Goal: Task Accomplishment & Management: Use online tool/utility

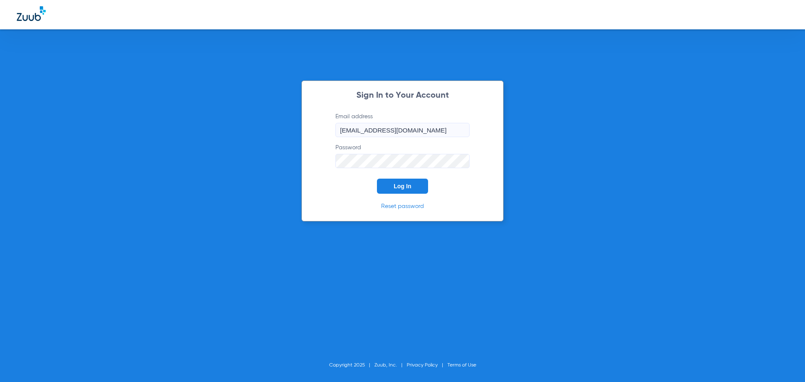
click at [414, 183] on button "Log In" at bounding box center [402, 186] width 51 height 15
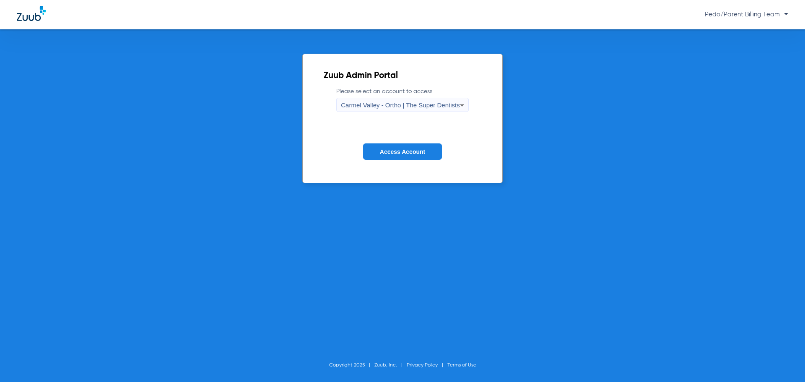
click at [435, 106] on span "Carmel Valley - Ortho | The Super Dentists" at bounding box center [400, 104] width 119 height 7
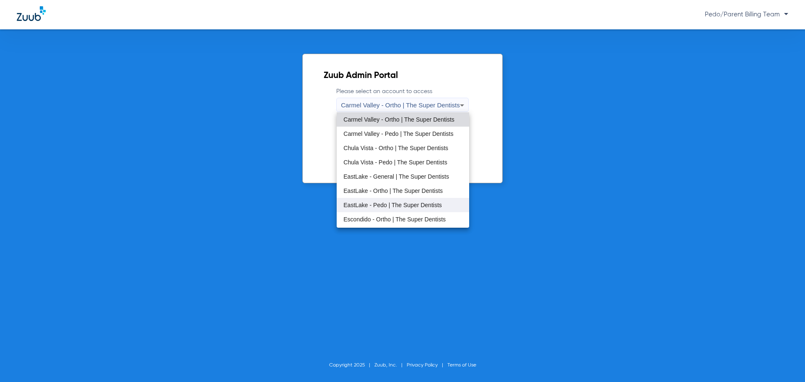
click at [387, 203] on span "EastLake - Pedo | The Super Dentists" at bounding box center [392, 205] width 99 height 6
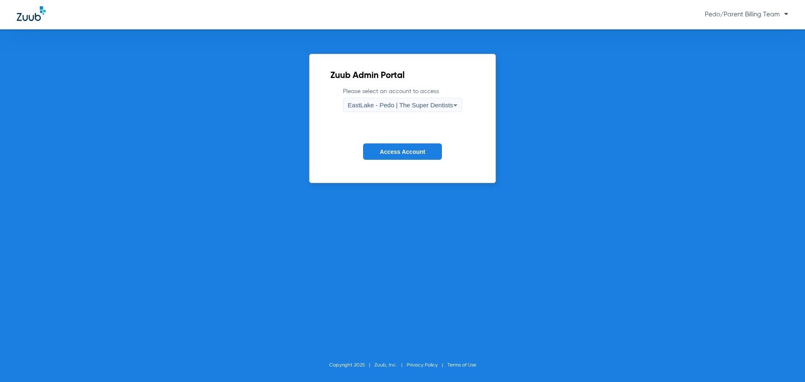
click at [406, 156] on button "Access Account" at bounding box center [402, 151] width 79 height 16
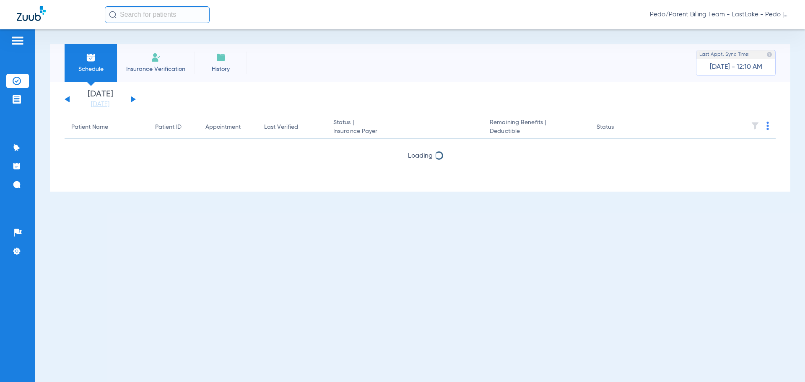
click at [135, 18] on input "text" at bounding box center [157, 14] width 105 height 17
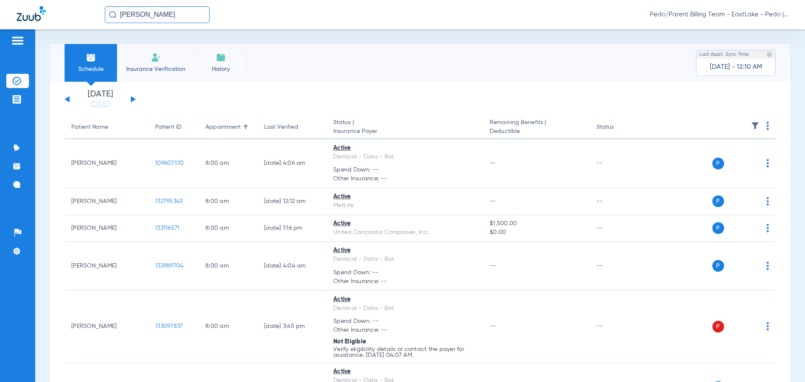
click at [198, 13] on input "[PERSON_NAME]" at bounding box center [157, 14] width 105 height 17
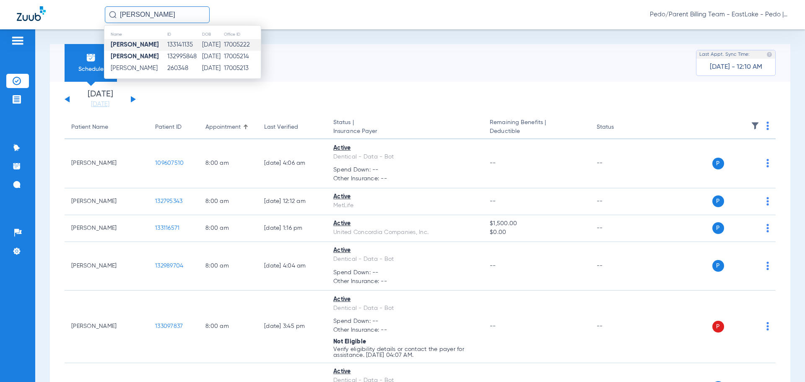
type input "ABRAHAM GALLEGOS"
click at [244, 45] on td "17005222" at bounding box center [242, 45] width 37 height 12
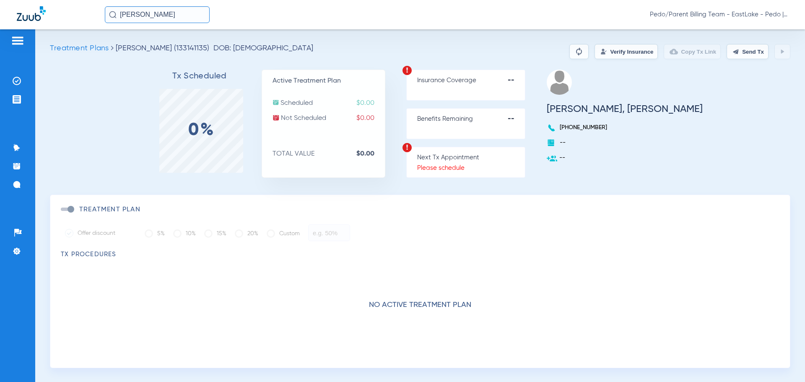
click at [203, 14] on input "ABRAHAM GALLEGOS" at bounding box center [157, 14] width 105 height 17
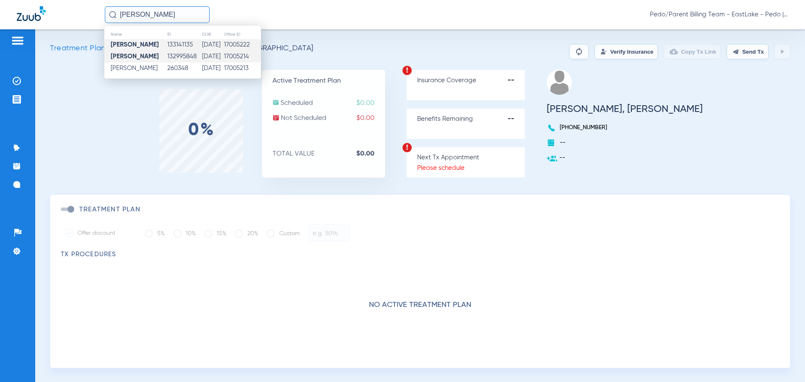
click at [205, 54] on td "06/06/2009" at bounding box center [213, 57] width 22 height 12
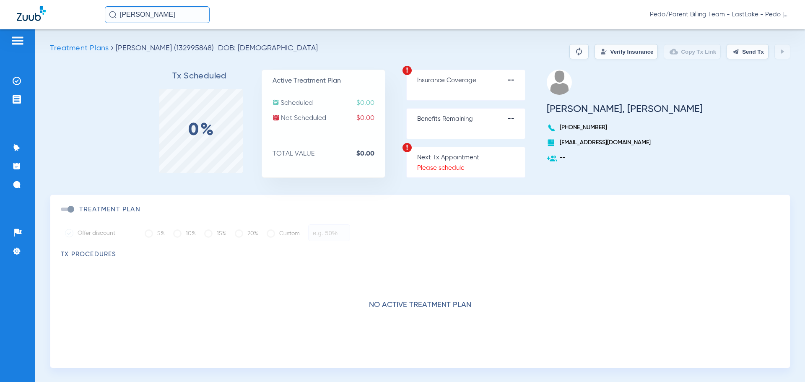
click at [203, 14] on input "ABRAHAM GALLEGOS" at bounding box center [157, 14] width 105 height 17
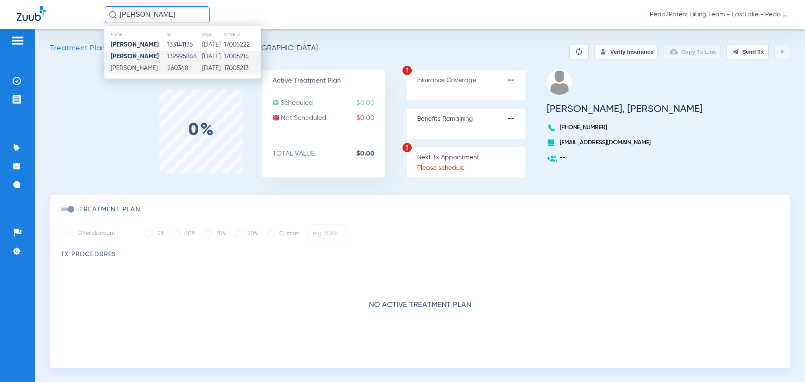
click at [196, 66] on td "260348" at bounding box center [184, 68] width 34 height 12
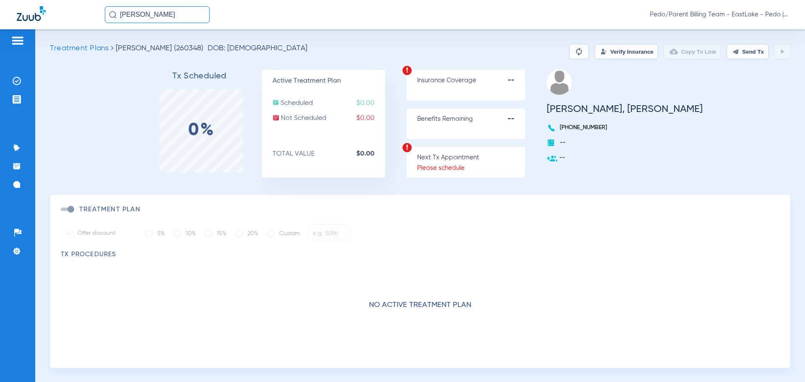
click at [197, 16] on input "ABRAHAM GALLEGOS" at bounding box center [157, 14] width 105 height 17
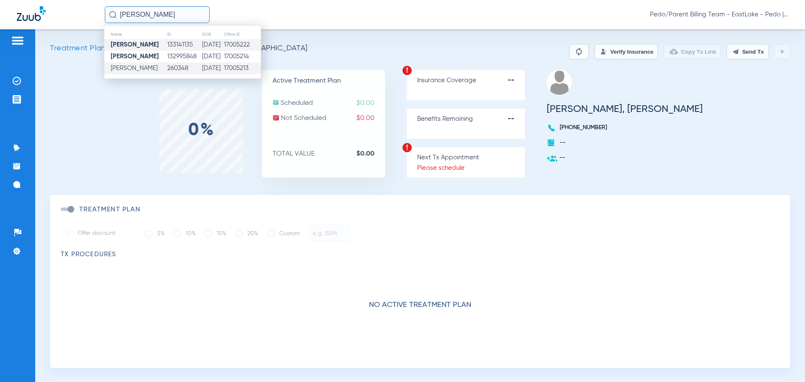
click at [190, 46] on td "133141135" at bounding box center [184, 45] width 34 height 12
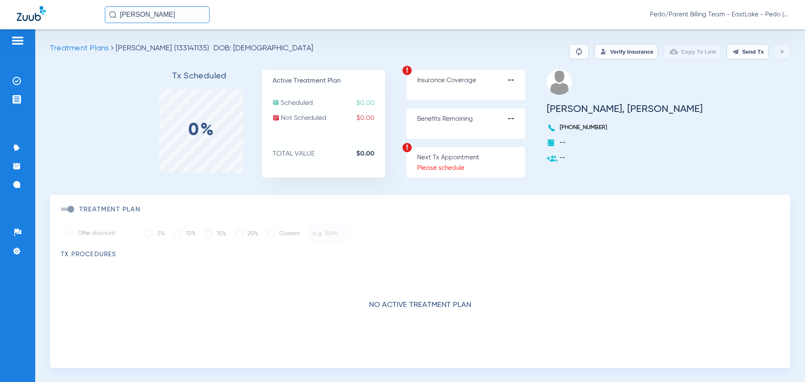
click at [598, 52] on button "Verify Insurance" at bounding box center [626, 51] width 63 height 15
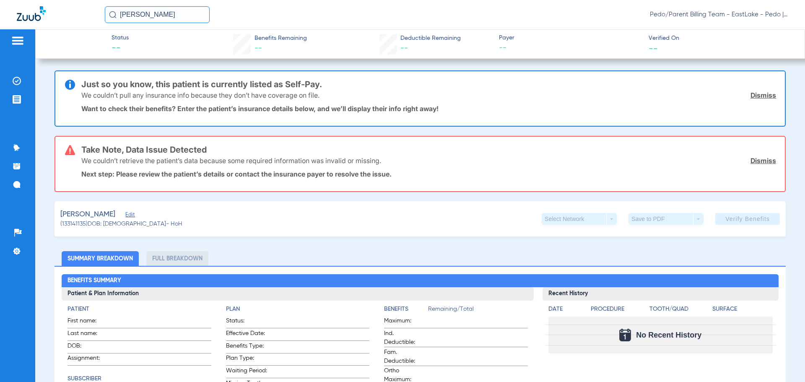
drag, startPoint x: 760, startPoint y: 94, endPoint x: 755, endPoint y: 99, distance: 7.1
click at [760, 94] on link "Dismiss" at bounding box center [764, 95] width 26 height 8
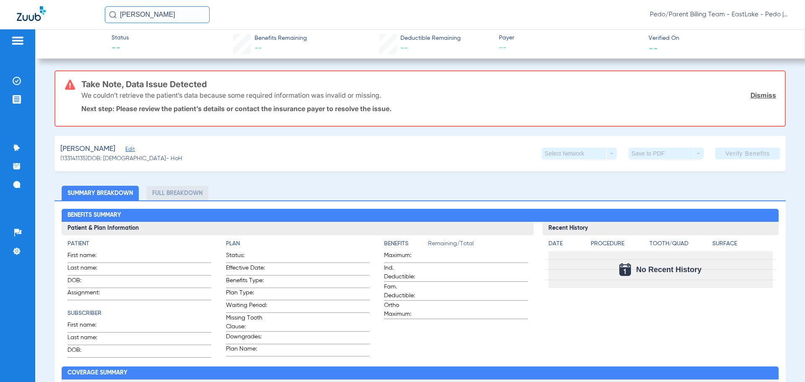
click at [759, 94] on link "Dismiss" at bounding box center [764, 95] width 26 height 8
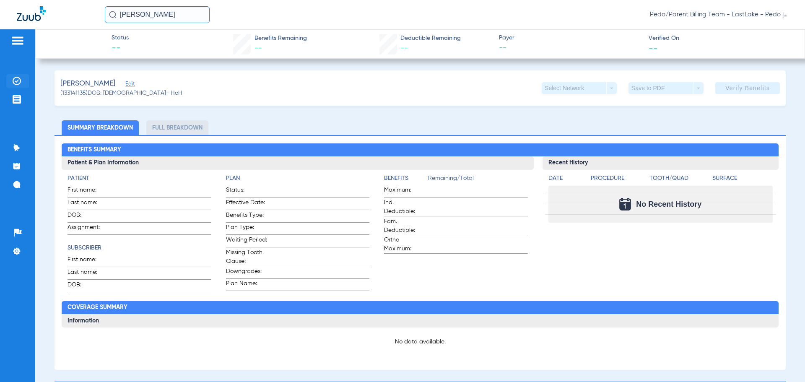
click at [15, 81] on img at bounding box center [17, 81] width 8 height 8
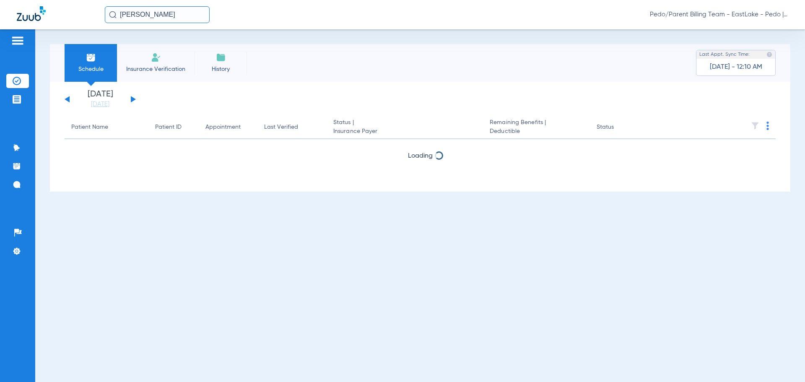
drag, startPoint x: 194, startPoint y: 13, endPoint x: 90, endPoint y: 32, distance: 106.2
click at [90, 32] on app-portal-wrapper "ABRAHAM GALLEGOS Pedo/Parent Billing Team - EastLake - Pedo | The Super Dentist…" at bounding box center [402, 205] width 805 height 411
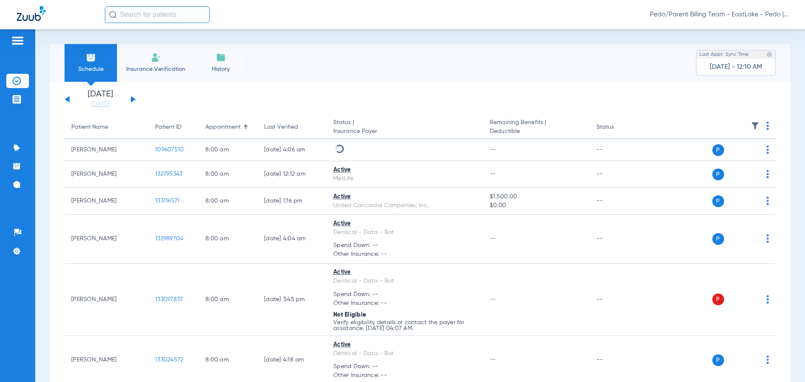
click at [159, 68] on span "Insurance Verification" at bounding box center [155, 69] width 65 height 8
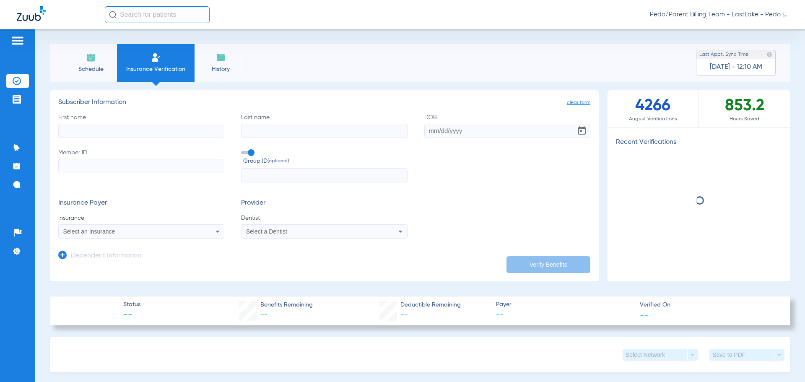
click at [93, 135] on input "First name" at bounding box center [141, 131] width 166 height 14
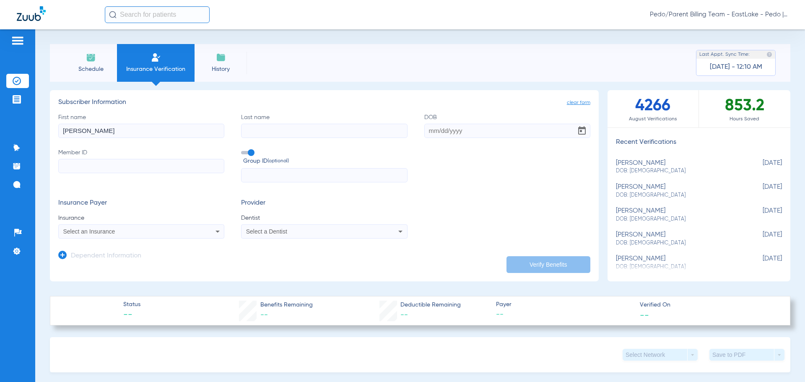
type input "CHRISTOPHER"
type input "ROMERO"
type input "08/20/1993"
type input "943056088"
click at [129, 231] on div "Select an Insurance" at bounding box center [125, 232] width 125 height 6
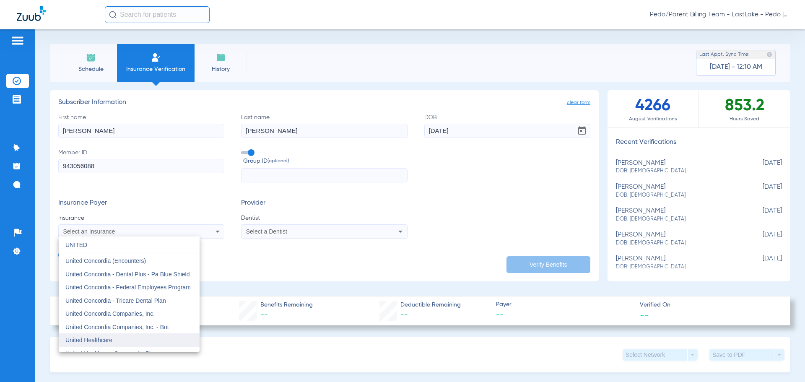
type input "UNITED"
click at [107, 337] on span "United Healthcare" at bounding box center [88, 340] width 47 height 7
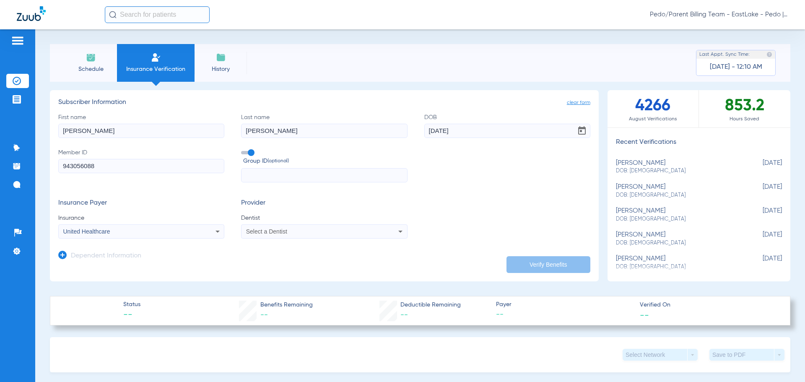
click at [307, 233] on div "Select a Dentist" at bounding box center [308, 232] width 125 height 6
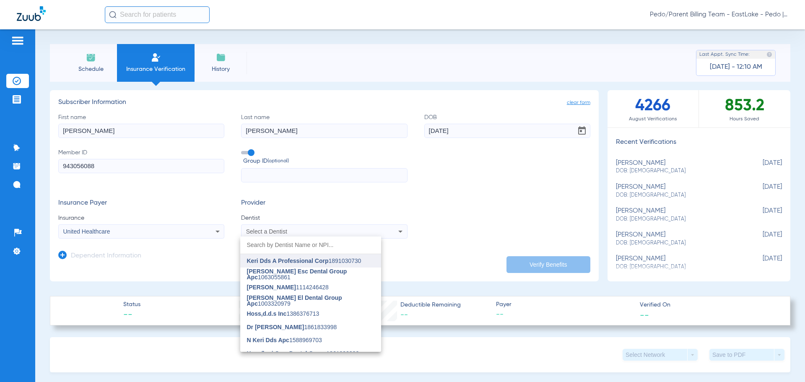
click at [294, 262] on span "Keri Dds A Professional Corp" at bounding box center [288, 260] width 82 height 7
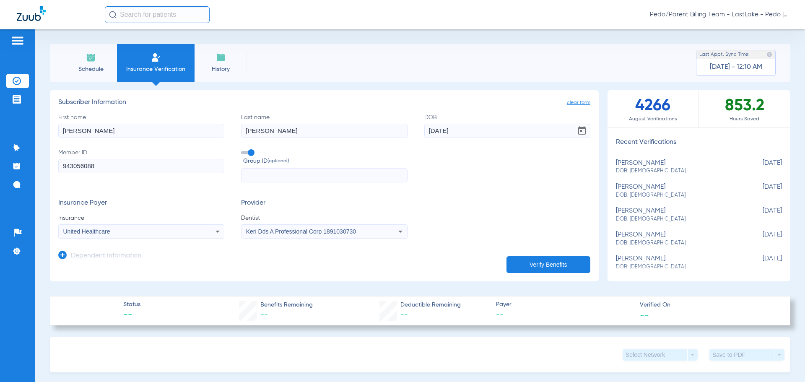
click at [62, 255] on icon at bounding box center [62, 255] width 8 height 8
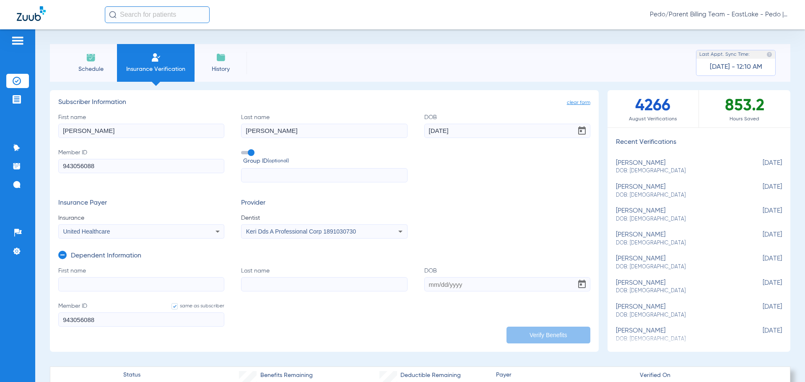
click at [81, 281] on input "First name" at bounding box center [141, 284] width 166 height 14
type input "EMMETT"
type input "ROMERO"
type input "12/22/2018"
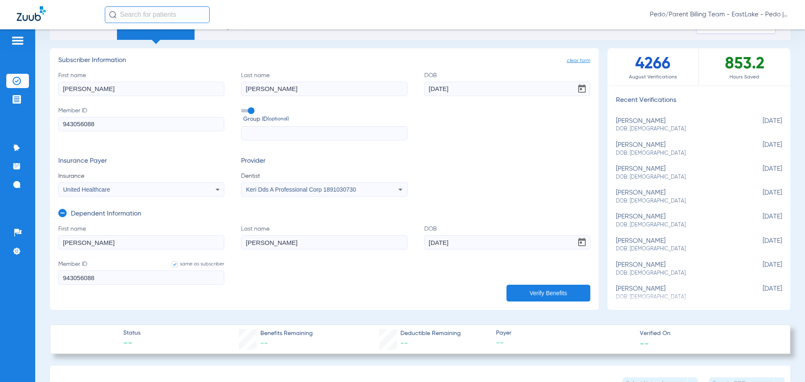
click at [540, 289] on button "Verify Benefits" at bounding box center [549, 293] width 84 height 17
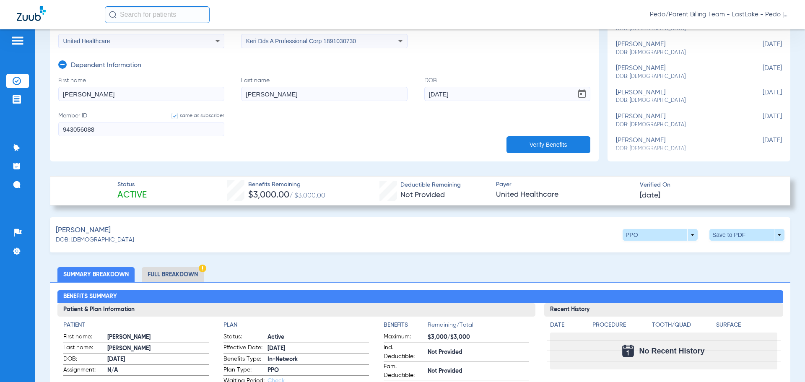
scroll to position [210, 0]
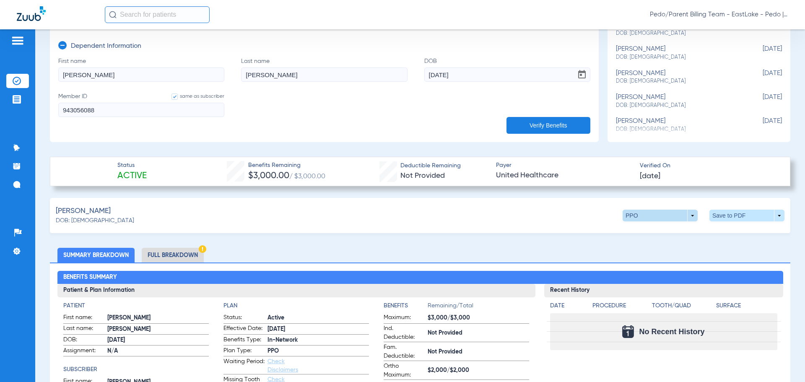
click at [650, 212] on span at bounding box center [660, 215] width 20 height 20
click at [640, 249] on span "Out of Network" at bounding box center [643, 248] width 39 height 6
click at [161, 257] on li "Full Breakdown" at bounding box center [173, 255] width 62 height 15
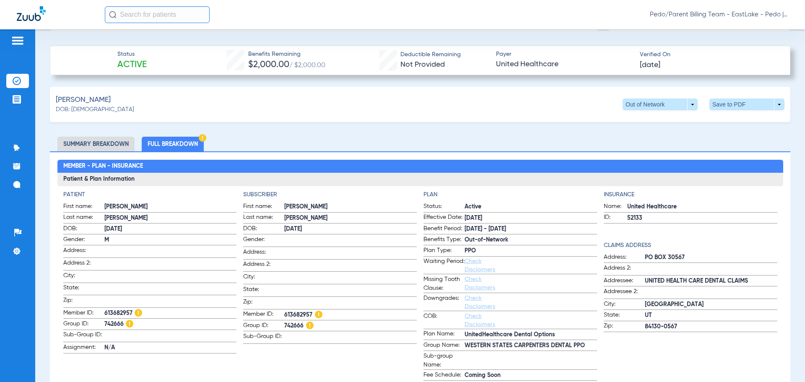
scroll to position [335, 0]
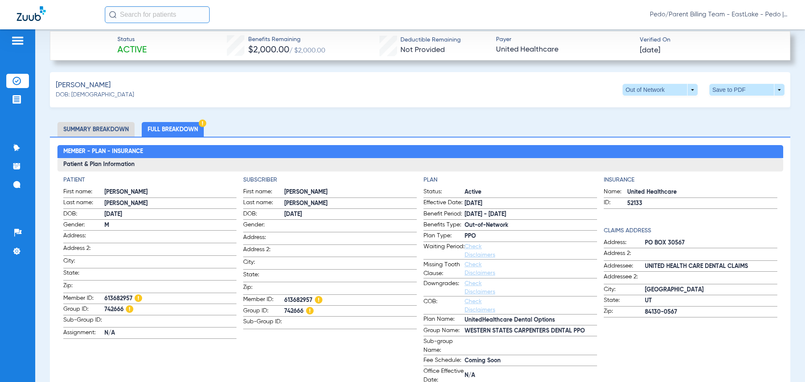
click at [324, 83] on div "Romero, Emmett DOB: 12/22/2018 Out of Network arrow_drop_down Save to PDF arrow…" at bounding box center [420, 89] width 741 height 35
click at [737, 90] on span at bounding box center [747, 90] width 20 height 20
click at [672, 110] on button "insert_drive_file Save to PDF" at bounding box center [669, 105] width 63 height 17
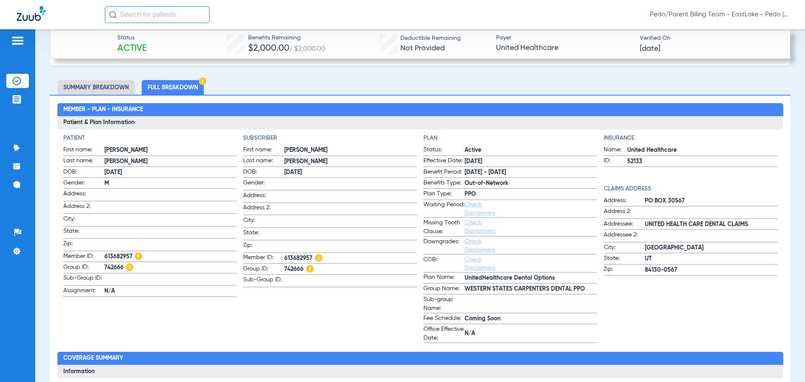
click at [11, 84] on li "Insurance Verification" at bounding box center [17, 81] width 23 height 14
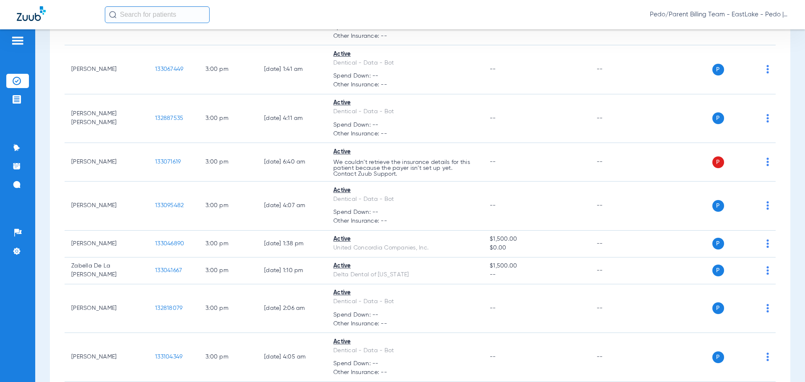
scroll to position [5437, 0]
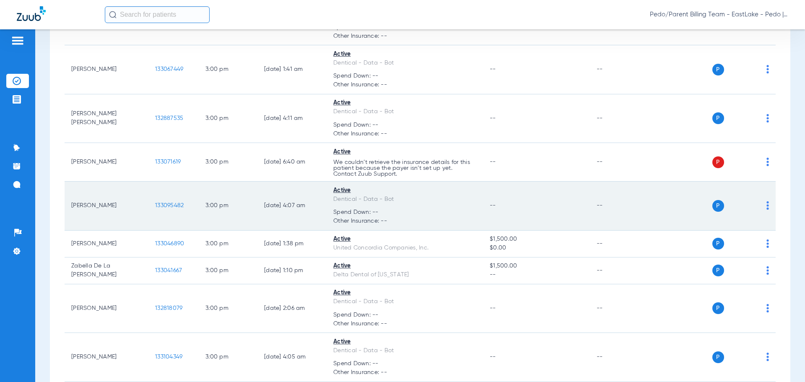
click at [172, 206] on span "133095482" at bounding box center [169, 206] width 29 height 6
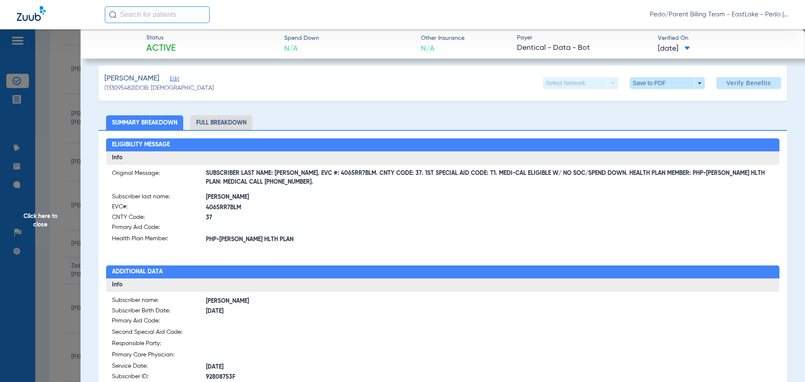
scroll to position [0, 0]
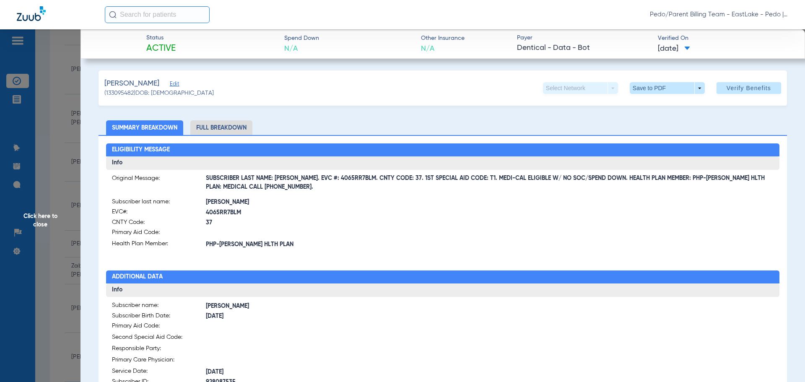
drag, startPoint x: 303, startPoint y: 179, endPoint x: 401, endPoint y: 230, distance: 110.7
click at [356, 179] on span "SUBSCRIBER LAST NAME: MONJAR. EVC #: 4065RR7BLM. CNTY CODE: 37. 1ST SPECIAL AID…" at bounding box center [490, 183] width 568 height 9
copy span "EVC #: 4065RR7BLM"
click at [416, 261] on div "Eligibility Message Info Original Message: SUBSCRIBER LAST NAME: MONJAR. EVC #:…" at bounding box center [443, 368] width 689 height 467
click at [668, 86] on span at bounding box center [667, 88] width 20 height 20
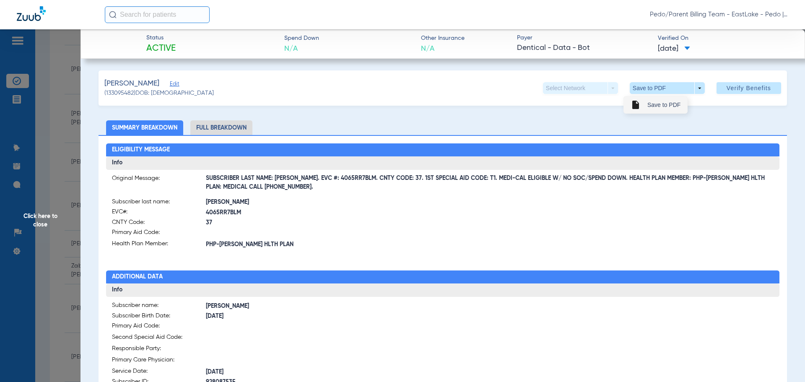
click at [661, 106] on span "Save to PDF" at bounding box center [663, 105] width 33 height 6
click at [36, 224] on span "Click here to close" at bounding box center [40, 220] width 81 height 382
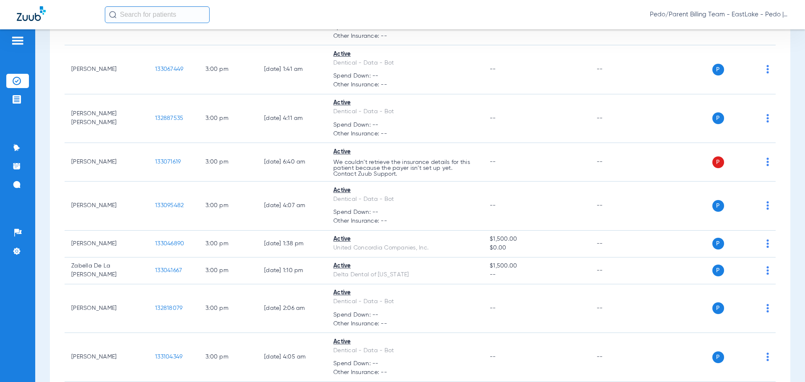
scroll to position [4079, 0]
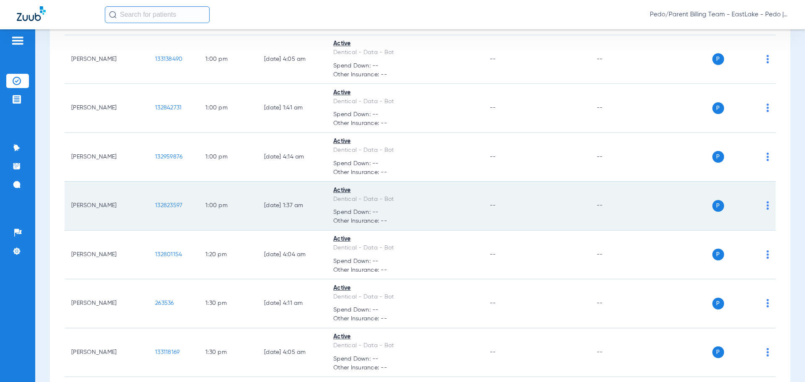
click at [165, 205] on span "132823597" at bounding box center [168, 206] width 27 height 6
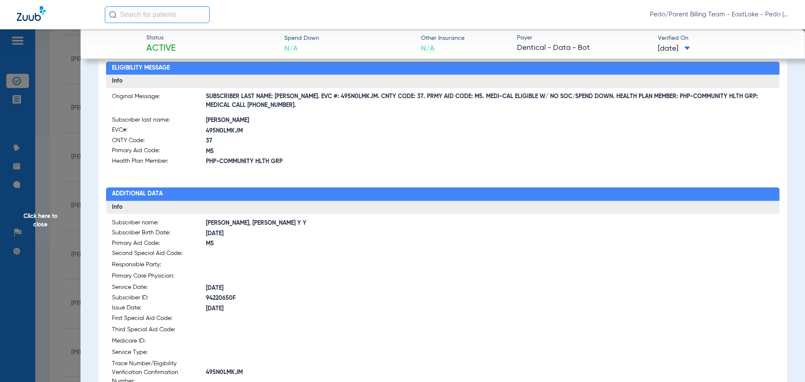
scroll to position [0, 0]
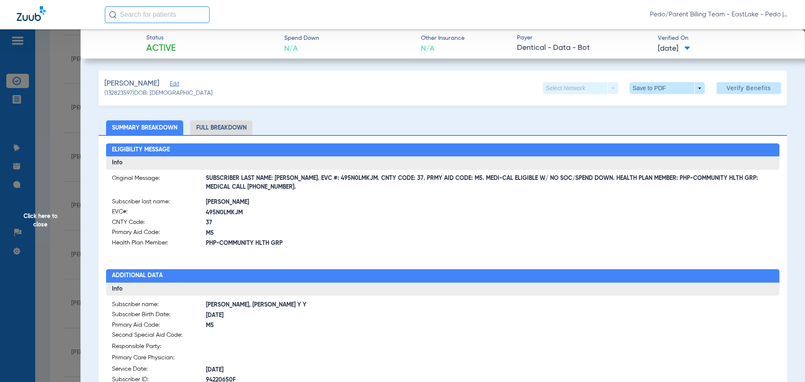
click at [220, 127] on li "Full Breakdown" at bounding box center [221, 127] width 62 height 15
drag, startPoint x: 301, startPoint y: 177, endPoint x: 322, endPoint y: 178, distance: 21.4
click at [322, 179] on span "SUBSCRIBER LAST NAME: MONTIE. EVC #: 495N0LMKJM. CNTY CODE: 37. PRMY AID CODE: …" at bounding box center [490, 183] width 568 height 9
click at [296, 183] on span "SUBSCRIBER LAST NAME: MONTIE. EVC #: 495N0LMKJM. CNTY CODE: 37. PRMY AID CODE: …" at bounding box center [490, 183] width 568 height 9
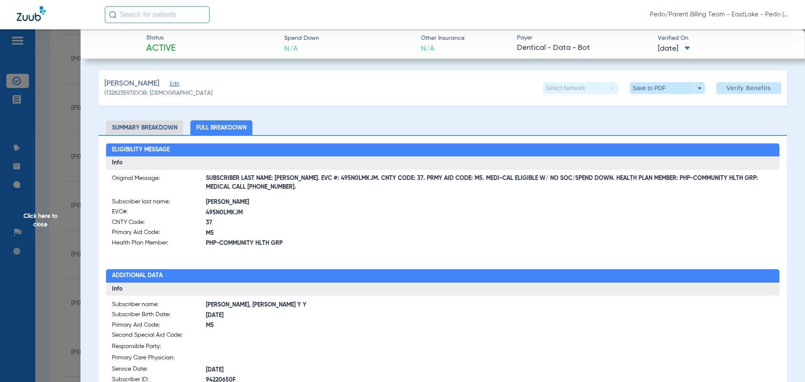
drag, startPoint x: 299, startPoint y: 177, endPoint x: 355, endPoint y: 176, distance: 55.4
click at [355, 179] on span "SUBSCRIBER LAST NAME: MONTIE. EVC #: 495N0LMKJM. CNTY CODE: 37. PRMY AID CODE: …" at bounding box center [490, 183] width 568 height 9
copy span "EVC #: 495N0LMKJM"
click at [360, 228] on label "CNTY Code: 37" at bounding box center [277, 223] width 331 height 10
click at [657, 87] on span at bounding box center [667, 88] width 20 height 20
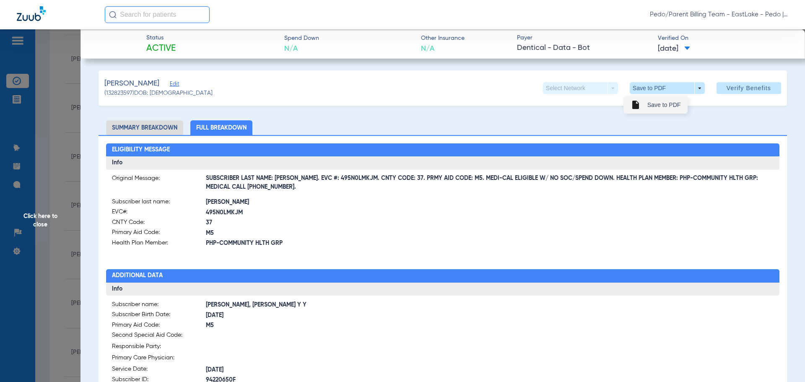
click at [655, 102] on span "Save to PDF" at bounding box center [663, 105] width 33 height 6
click at [658, 88] on span at bounding box center [667, 88] width 20 height 20
click at [655, 108] on span "Save to PDF" at bounding box center [663, 105] width 33 height 6
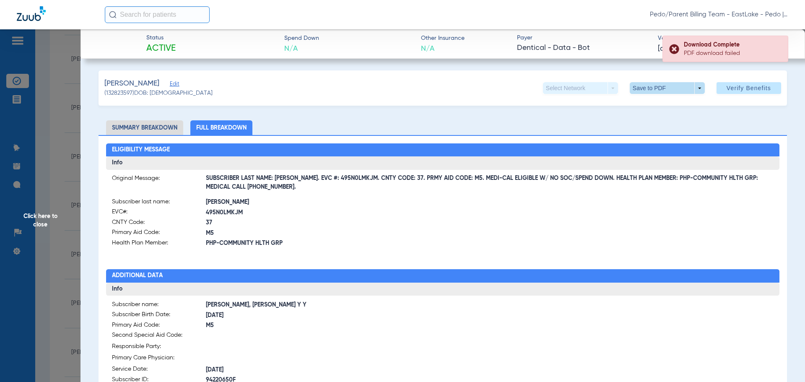
click at [671, 87] on span at bounding box center [667, 88] width 20 height 20
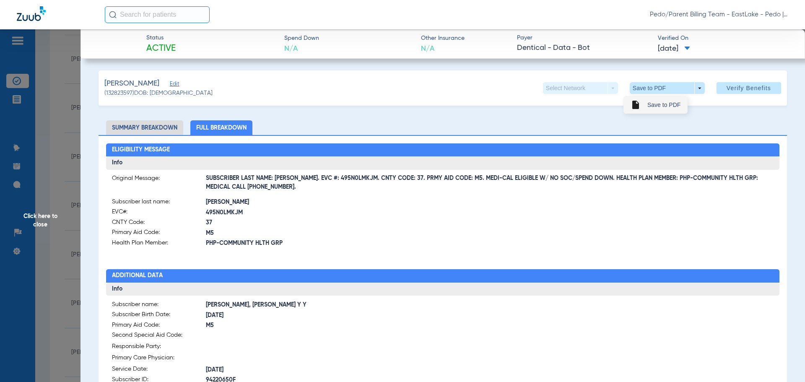
click at [656, 108] on span "Save to PDF" at bounding box center [663, 105] width 33 height 6
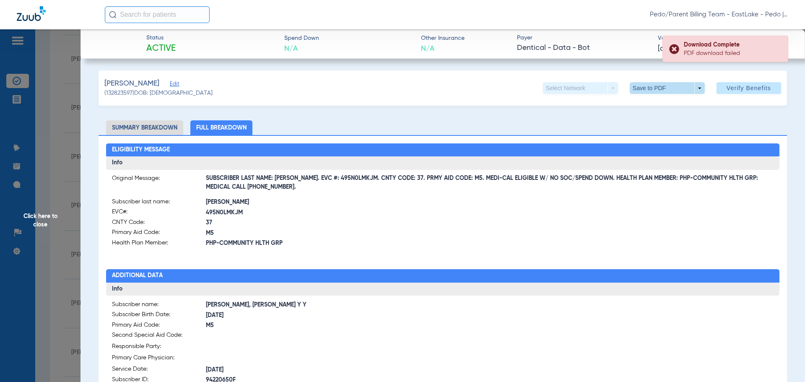
click at [662, 87] on span at bounding box center [667, 88] width 20 height 20
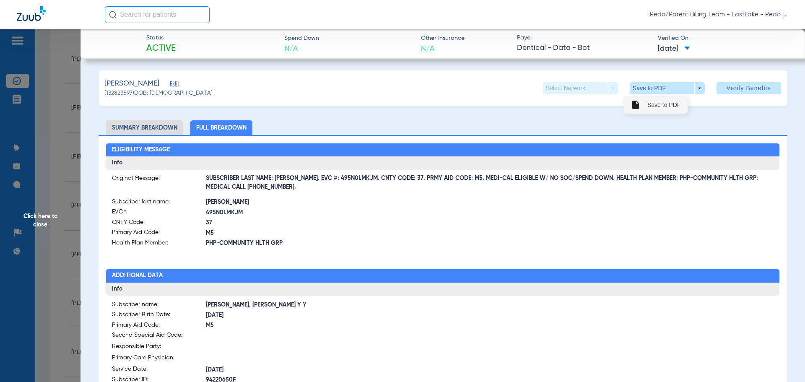
click at [658, 107] on span "Save to PDF" at bounding box center [663, 105] width 33 height 6
click at [660, 90] on span at bounding box center [667, 88] width 20 height 20
click at [658, 107] on span "Save to PDF" at bounding box center [663, 105] width 33 height 6
click at [666, 83] on span at bounding box center [667, 88] width 20 height 20
click at [658, 106] on span "Save to PDF" at bounding box center [663, 105] width 33 height 6
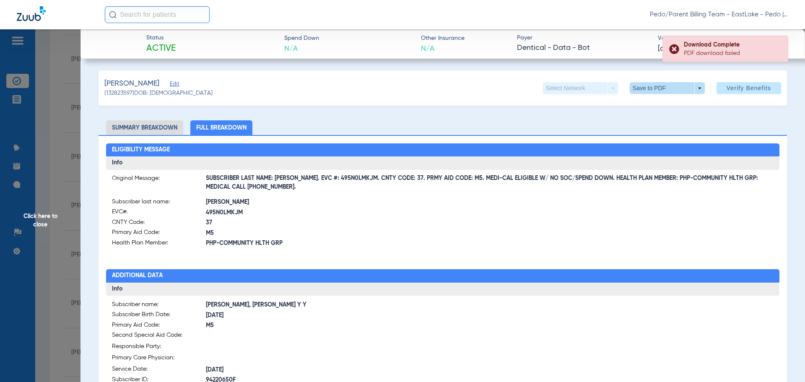
click at [677, 89] on span at bounding box center [667, 88] width 75 height 12
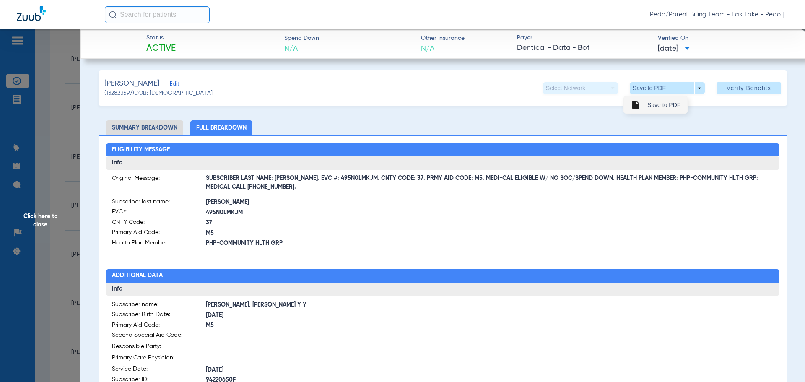
click at [671, 105] on span "Save to PDF" at bounding box center [663, 105] width 33 height 6
click at [36, 221] on span "Click here to close" at bounding box center [40, 220] width 81 height 382
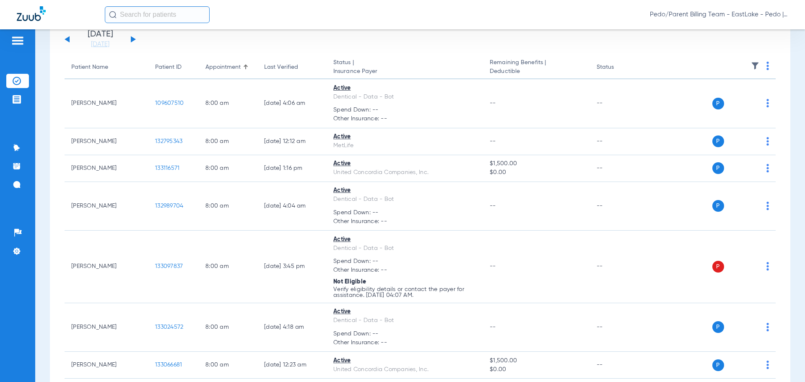
scroll to position [4030, 0]
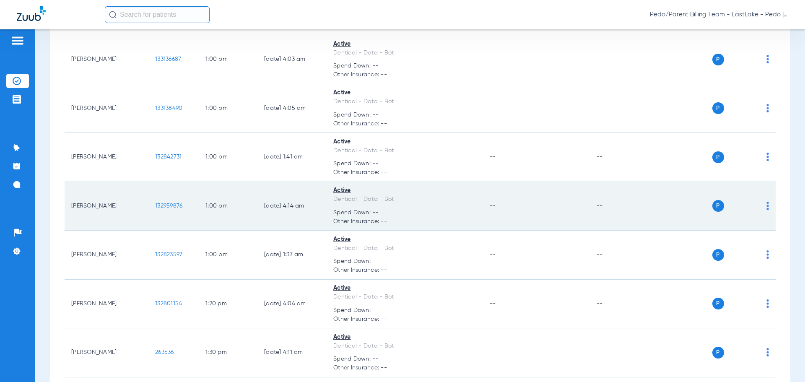
click at [172, 205] on span "132959876" at bounding box center [168, 206] width 27 height 6
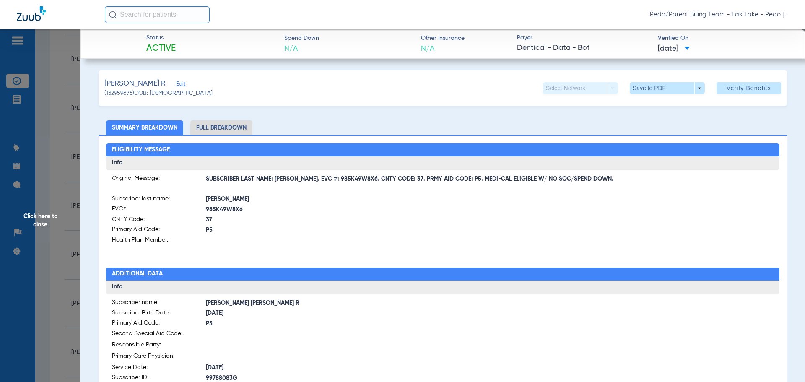
click at [231, 130] on li "Full Breakdown" at bounding box center [221, 127] width 62 height 15
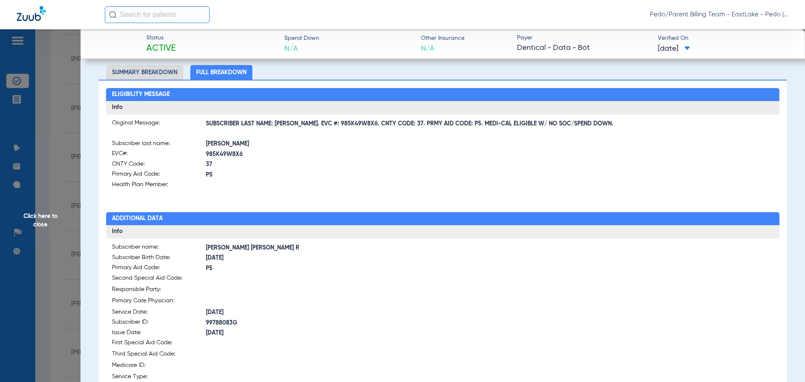
scroll to position [0, 0]
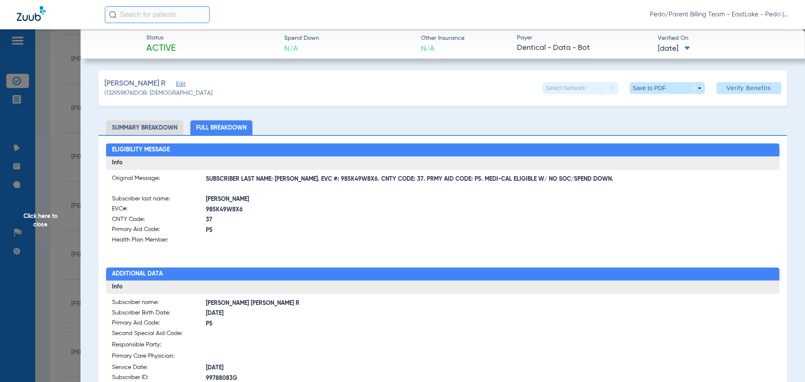
drag, startPoint x: 302, startPoint y: 179, endPoint x: 328, endPoint y: 180, distance: 26.4
click at [328, 180] on span "SUBSCRIBER LAST NAME: WEXLER. EVC #: 985K49W8X6. CNTY CODE: 37. PRMY AID CODE: …" at bounding box center [490, 179] width 568 height 9
click at [322, 179] on span "SUBSCRIBER LAST NAME: WEXLER. EVC #: 985K49W8X6. CNTY CODE: 37. PRMY AID CODE: …" at bounding box center [490, 179] width 568 height 9
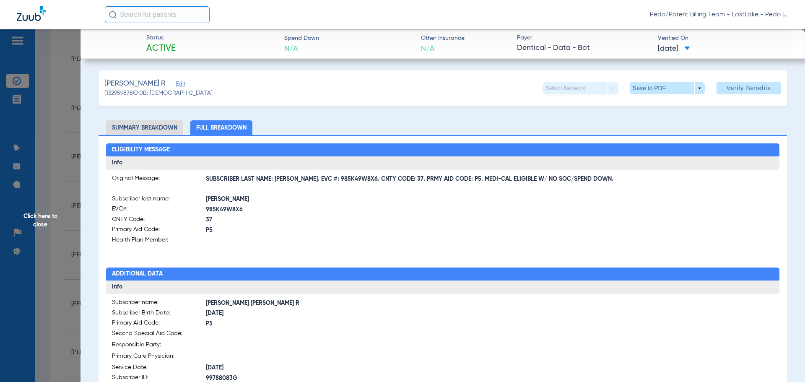
click at [305, 181] on span "SUBSCRIBER LAST NAME: WEXLER. EVC #: 985K49W8X6. CNTY CODE: 37. PRMY AID CODE: …" at bounding box center [490, 179] width 568 height 9
drag, startPoint x: 300, startPoint y: 178, endPoint x: 355, endPoint y: 179, distance: 55.4
click at [355, 179] on span "SUBSCRIBER LAST NAME: WEXLER. EVC #: 985K49W8X6. CNTY CODE: 37. PRMY AID CODE: …" at bounding box center [490, 179] width 568 height 9
copy span "EVC #: 985K49W8X6"
click at [393, 247] on div "Eligibility Message Info Original Message: SUBSCRIBER LAST NAME: WEXLER. EVC #:…" at bounding box center [443, 367] width 689 height 464
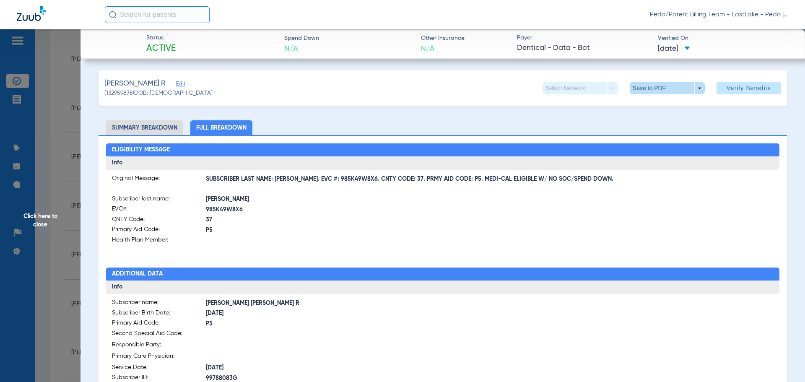
click at [663, 84] on span at bounding box center [667, 88] width 20 height 20
click at [660, 104] on span "Save to PDF" at bounding box center [663, 105] width 33 height 6
click at [34, 225] on span "Click here to close" at bounding box center [40, 220] width 81 height 382
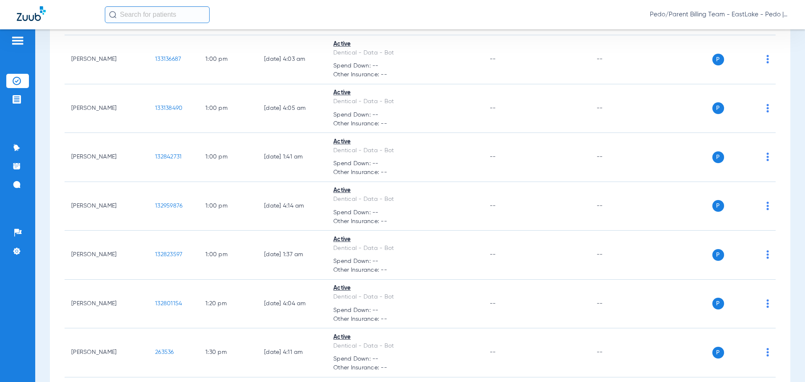
scroll to position [4734, 0]
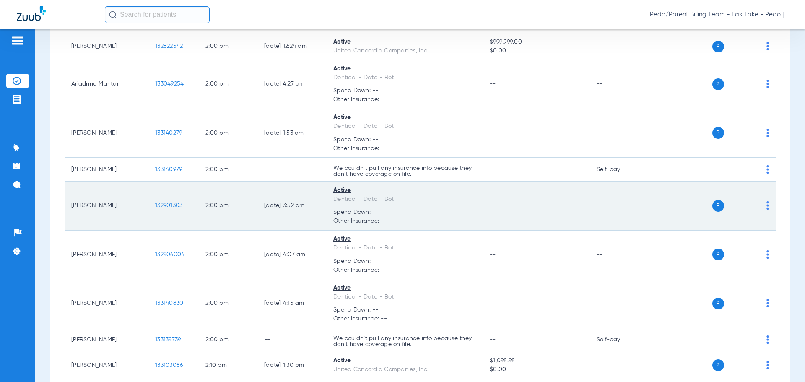
click at [130, 215] on td "[PERSON_NAME]" at bounding box center [107, 206] width 84 height 49
click at [172, 205] on span "132901303" at bounding box center [168, 206] width 27 height 6
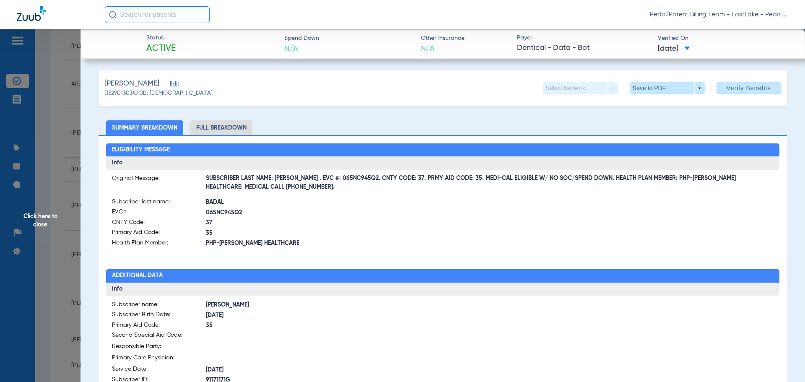
click at [235, 126] on li "Full Breakdown" at bounding box center [221, 127] width 62 height 15
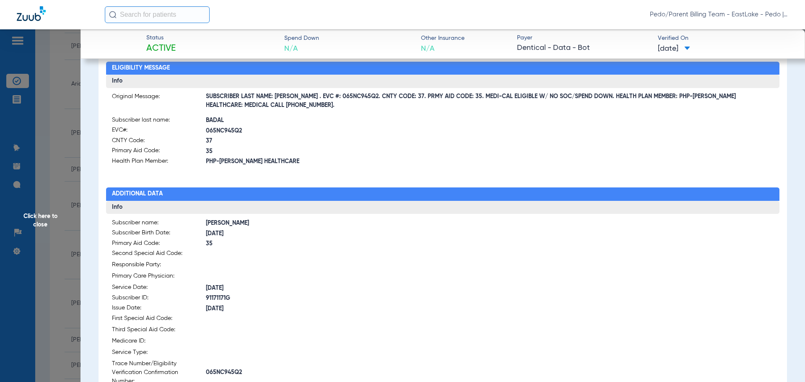
scroll to position [0, 0]
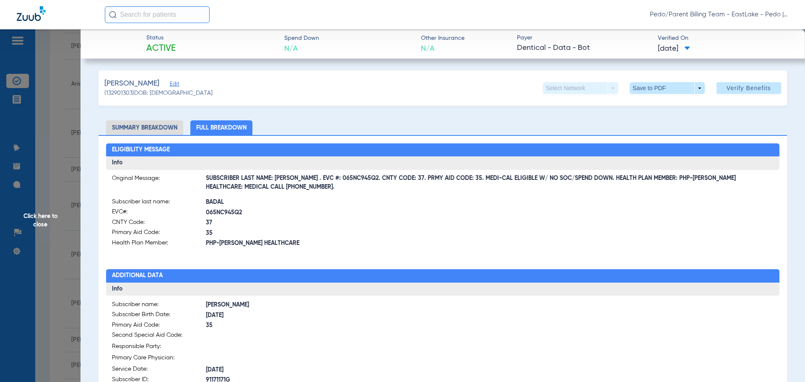
drag, startPoint x: 299, startPoint y: 177, endPoint x: 356, endPoint y: 177, distance: 56.6
click at [356, 179] on span "SUBSCRIBER LAST NAME: BADAL . EVC #: 065NC945Q2. CNTY CODE: 37. PRMY AID CODE: …" at bounding box center [490, 183] width 568 height 9
copy span "EVC #: 065NC945Q2."
drag, startPoint x: 354, startPoint y: 258, endPoint x: 78, endPoint y: 186, distance: 284.7
click at [353, 258] on div "Eligibility Message Info Original Message: SUBSCRIBER LAST NAME: BADAL . EVC #:…" at bounding box center [443, 368] width 689 height 466
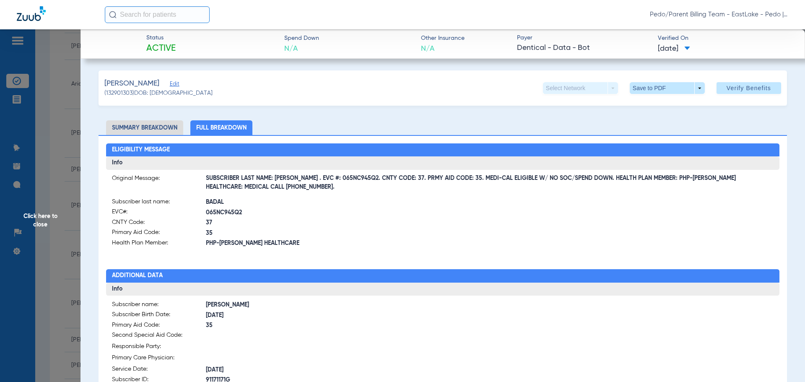
click at [641, 95] on div "Badal, Chloe Edit (132901303) DOB: 01/09/2017 Select Network arrow_drop_down Sa…" at bounding box center [443, 87] width 689 height 35
click at [647, 93] on span at bounding box center [667, 88] width 75 height 12
click at [662, 104] on span "Save to PDF" at bounding box center [663, 105] width 33 height 6
click at [39, 217] on span "Click here to close" at bounding box center [40, 220] width 81 height 382
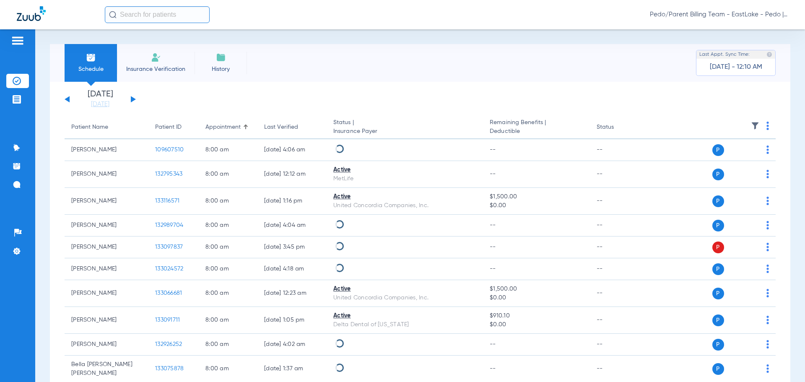
click at [497, 16] on div "Pedo/Parent Billing Team - EastLake - Pedo | The Super Dentists" at bounding box center [447, 14] width 684 height 17
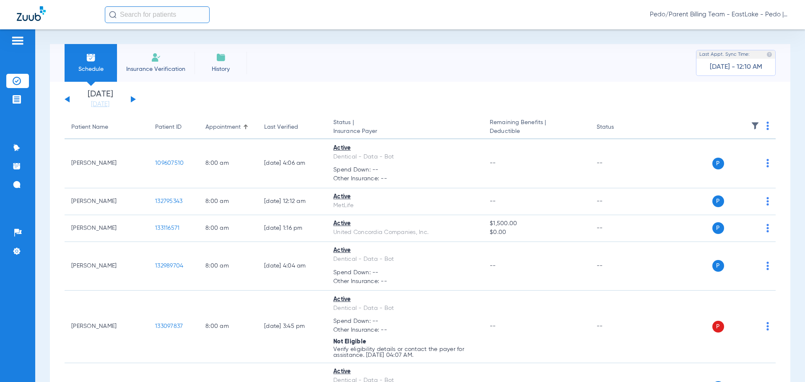
scroll to position [5251, 0]
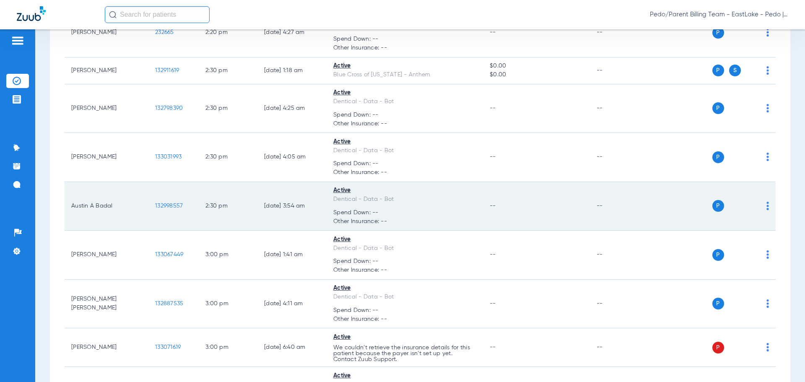
click at [165, 207] on span "132998557" at bounding box center [169, 206] width 28 height 6
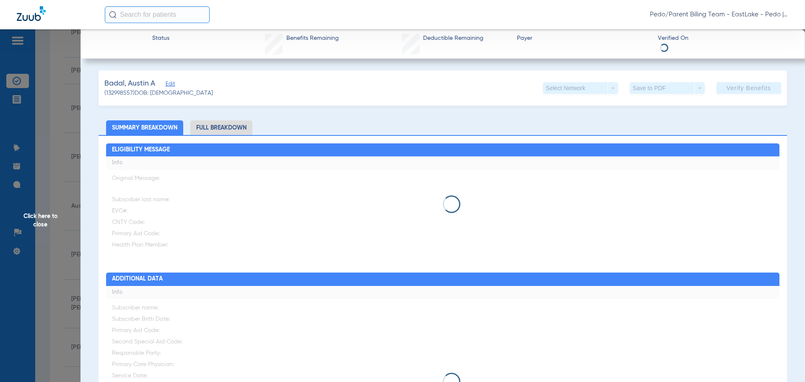
click at [222, 129] on li "Full Breakdown" at bounding box center [221, 127] width 62 height 15
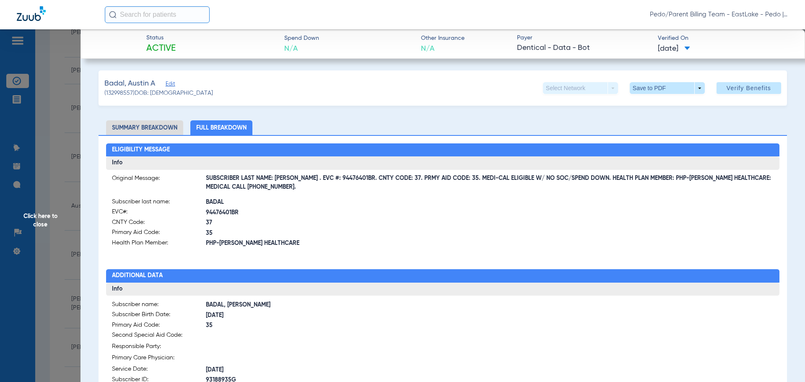
drag, startPoint x: 298, startPoint y: 179, endPoint x: 350, endPoint y: 181, distance: 52.0
click at [350, 181] on span "SUBSCRIBER LAST NAME: [PERSON_NAME] . EVC #: 94476401BR. CNTY CODE: 37. PRMY AI…" at bounding box center [490, 183] width 568 height 9
copy span "EVC #: 94476401BR"
click at [361, 256] on div "Eligibility Message Info Original Message: SUBSCRIBER LAST NAME: [PERSON_NAME] …" at bounding box center [443, 368] width 689 height 466
click at [643, 91] on span at bounding box center [667, 88] width 75 height 12
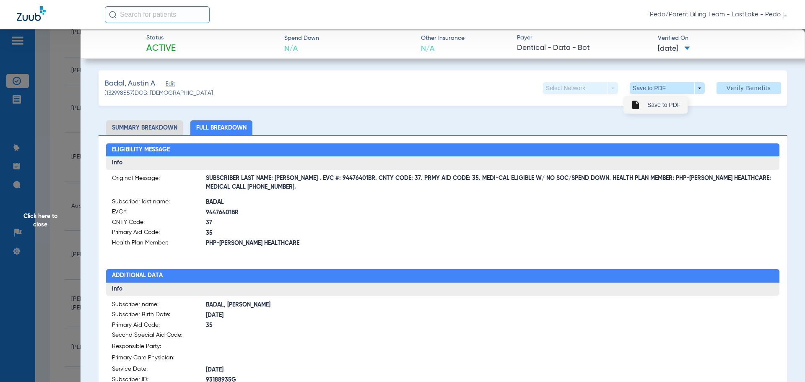
click at [645, 106] on button "insert_drive_file Save to PDF" at bounding box center [655, 104] width 63 height 17
click at [43, 220] on span "Click here to close" at bounding box center [40, 220] width 81 height 382
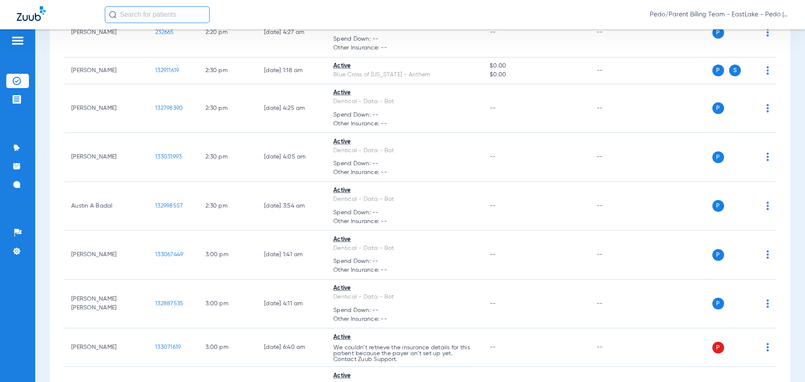
click at [524, 9] on div "Pedo/Parent Billing Team - EastLake - Pedo | The Super Dentists" at bounding box center [447, 14] width 684 height 17
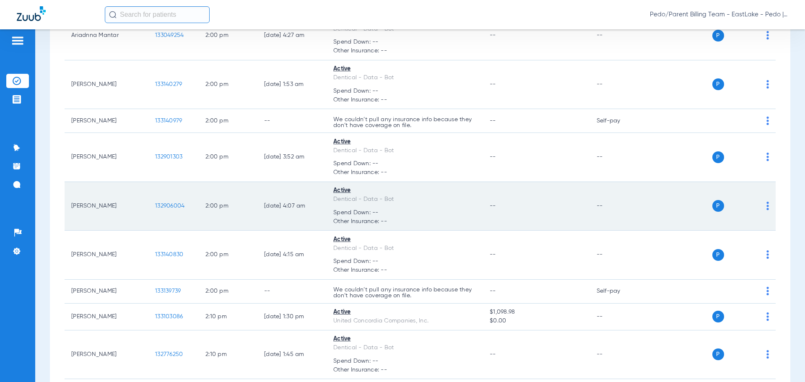
click at [164, 205] on span "132906004" at bounding box center [169, 206] width 29 height 6
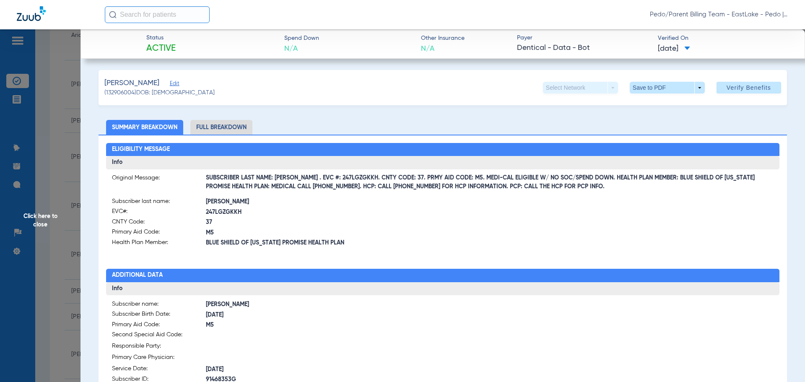
scroll to position [0, 0]
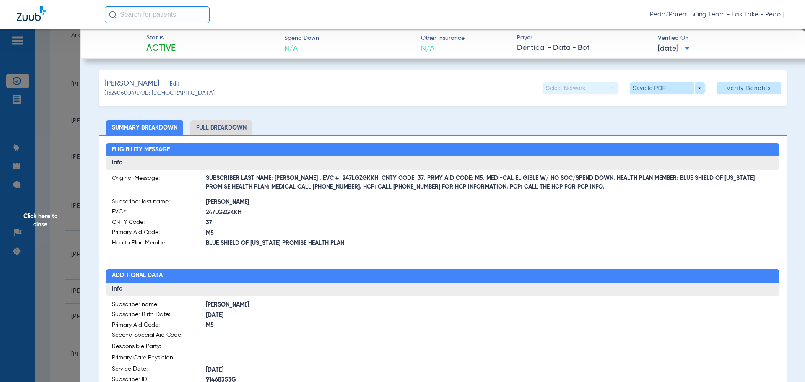
click at [225, 129] on li "Full Breakdown" at bounding box center [221, 127] width 62 height 15
drag, startPoint x: 297, startPoint y: 178, endPoint x: 352, endPoint y: 177, distance: 55.4
click at [352, 179] on span "SUBSCRIBER LAST NAME: [PERSON_NAME] . EVC #: 247LGZGKKH. CNTY CODE: 37. PRMY AI…" at bounding box center [490, 183] width 568 height 9
copy span "EVC #: 247LGZGKKH."
drag, startPoint x: 418, startPoint y: 244, endPoint x: 127, endPoint y: 202, distance: 294.5
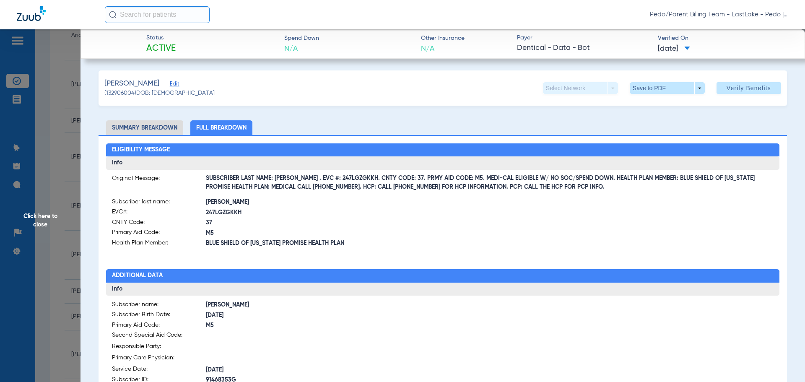
click at [418, 244] on span "BLUE SHIELD OF [US_STATE] PROMISE HEALTH PLAN" at bounding box center [324, 243] width 237 height 9
drag, startPoint x: 297, startPoint y: 178, endPoint x: 353, endPoint y: 182, distance: 55.5
click at [353, 182] on span "SUBSCRIBER LAST NAME: [PERSON_NAME] . EVC #: 247LGZGKKH. CNTY CODE: 37. PRMY AI…" at bounding box center [490, 183] width 568 height 9
copy span "EVC #: 247LGZGKKH."
click at [344, 220] on span "37" at bounding box center [324, 222] width 237 height 9
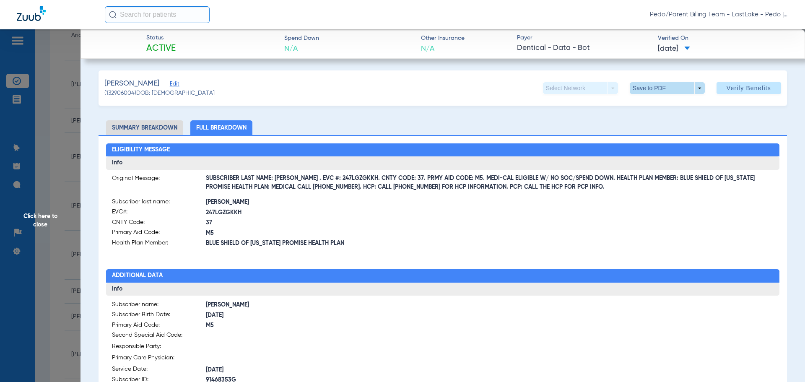
click at [657, 92] on span at bounding box center [667, 88] width 20 height 20
click at [658, 110] on button "insert_drive_file Save to PDF" at bounding box center [655, 104] width 63 height 17
drag, startPoint x: 520, startPoint y: 98, endPoint x: 480, endPoint y: 119, distance: 45.2
click at [520, 98] on div "[PERSON_NAME] Edit (132906004) DOB: [DEMOGRAPHIC_DATA] Select Network arrow_dro…" at bounding box center [443, 87] width 689 height 35
click at [46, 216] on span "Click here to close" at bounding box center [40, 220] width 81 height 382
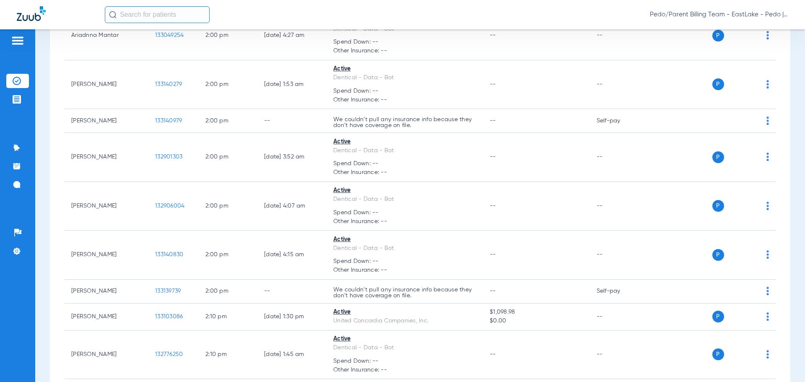
scroll to position [5812, 0]
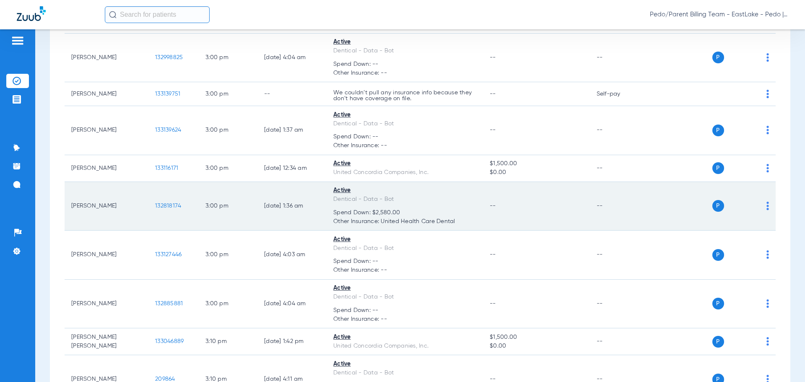
click at [119, 209] on td "[PERSON_NAME]" at bounding box center [107, 206] width 84 height 49
click at [170, 208] on span "132818174" at bounding box center [168, 206] width 26 height 6
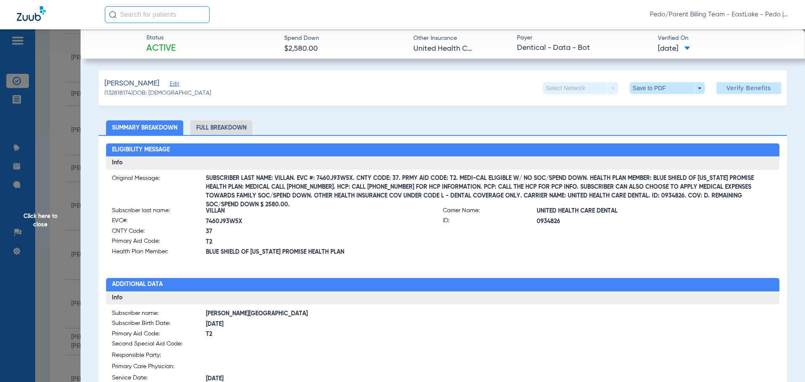
click at [219, 129] on li "Full Breakdown" at bounding box center [221, 127] width 62 height 15
drag, startPoint x: 298, startPoint y: 177, endPoint x: 353, endPoint y: 178, distance: 54.5
click at [353, 187] on span "SUBSCRIBER LAST NAME: VILLAN. EVC #: 7460J93W5X. CNTY CODE: 37. PRMY AID CODE: …" at bounding box center [490, 191] width 568 height 9
copy span "EVC #: 7460J93W5X."
click at [333, 231] on span "37" at bounding box center [324, 231] width 237 height 9
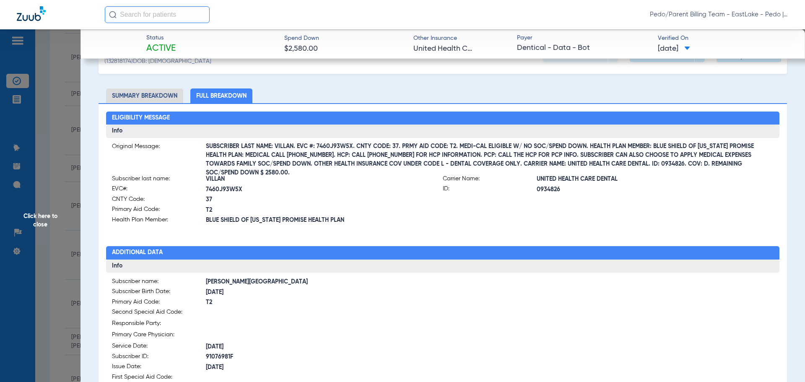
scroll to position [0, 0]
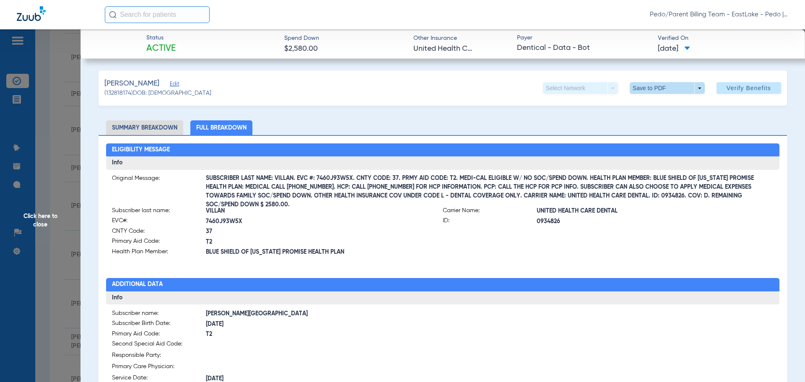
click at [657, 91] on span at bounding box center [667, 88] width 20 height 20
click at [660, 103] on span "Save to PDF" at bounding box center [663, 105] width 33 height 6
click at [658, 89] on span at bounding box center [667, 88] width 20 height 20
click at [666, 104] on span "Save to PDF" at bounding box center [663, 105] width 33 height 6
click at [672, 83] on span at bounding box center [667, 88] width 75 height 12
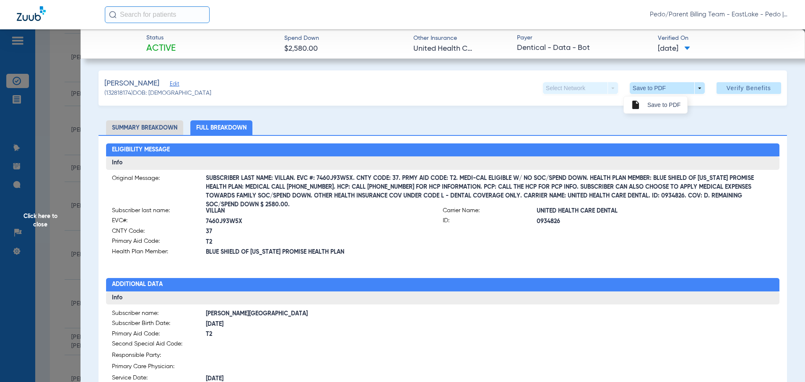
click at [663, 108] on span "Save to PDF" at bounding box center [663, 105] width 33 height 6
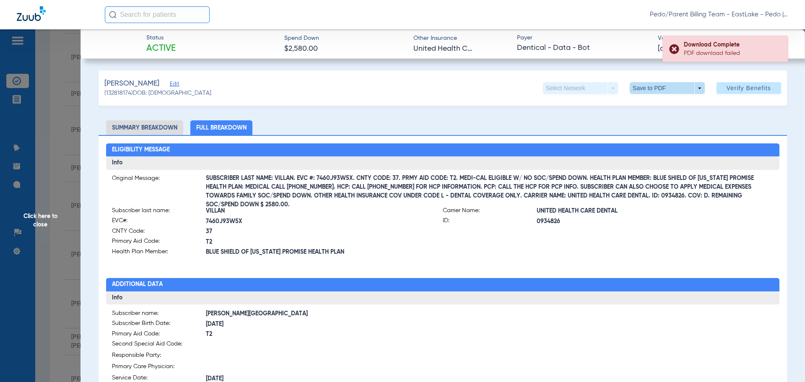
click at [666, 86] on span at bounding box center [667, 88] width 20 height 20
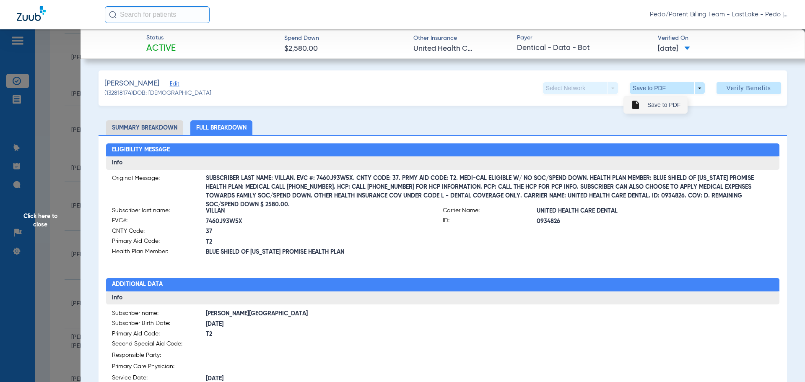
click at [668, 105] on span "Save to PDF" at bounding box center [663, 105] width 33 height 6
click at [676, 87] on span at bounding box center [667, 88] width 75 height 12
click at [657, 106] on span "Save to PDF" at bounding box center [663, 105] width 33 height 6
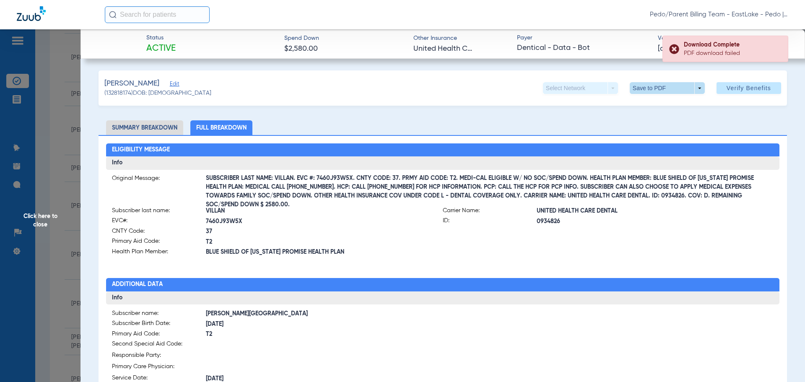
click at [642, 91] on span at bounding box center [667, 88] width 75 height 12
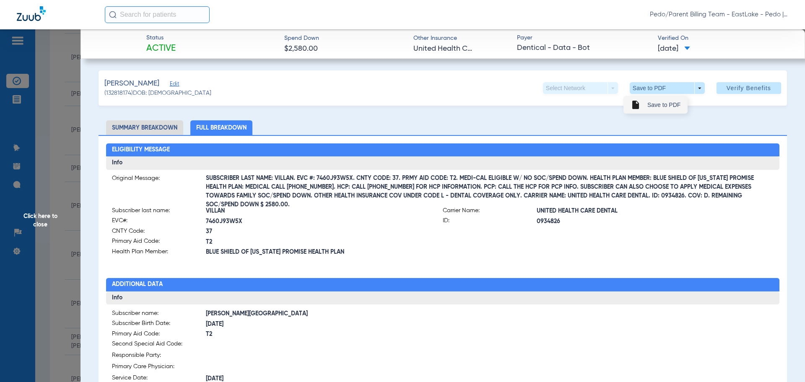
click at [657, 103] on span "Save to PDF" at bounding box center [663, 105] width 33 height 6
click at [37, 220] on span "Click here to close" at bounding box center [40, 220] width 81 height 382
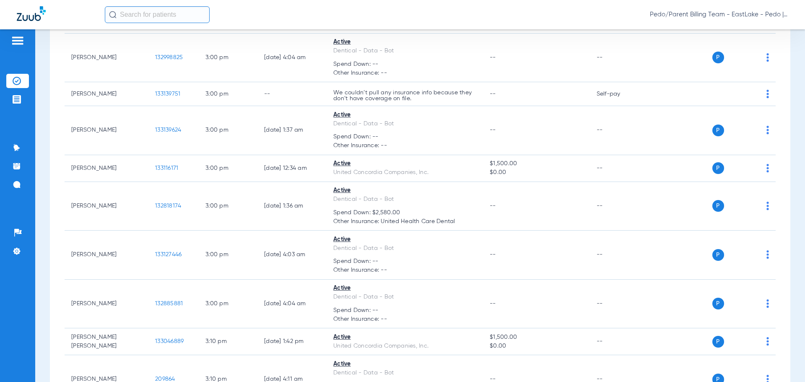
click at [516, 14] on div "Pedo/Parent Billing Team - EastLake - Pedo | The Super Dentists" at bounding box center [447, 14] width 684 height 17
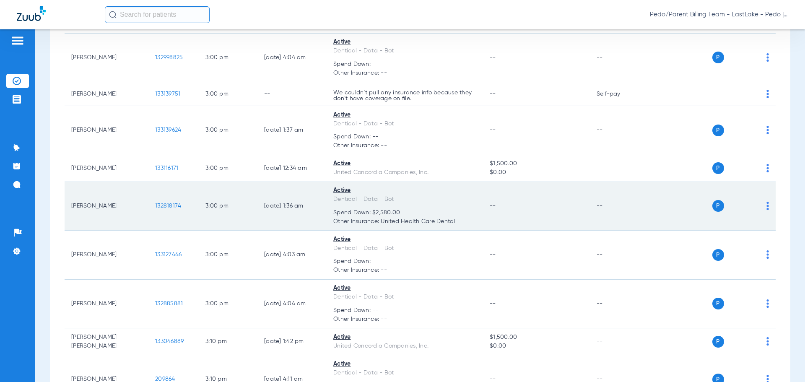
click at [179, 205] on span "132818174" at bounding box center [168, 206] width 26 height 6
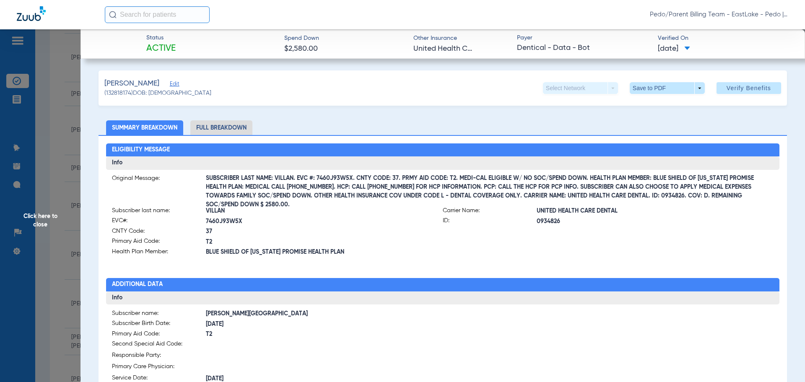
click at [212, 128] on li "Full Breakdown" at bounding box center [221, 127] width 62 height 15
click at [45, 218] on span "Click here to close" at bounding box center [40, 220] width 81 height 382
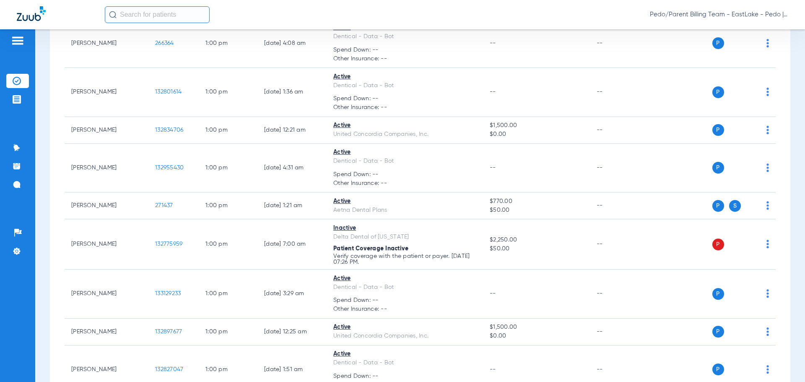
scroll to position [6654, 0]
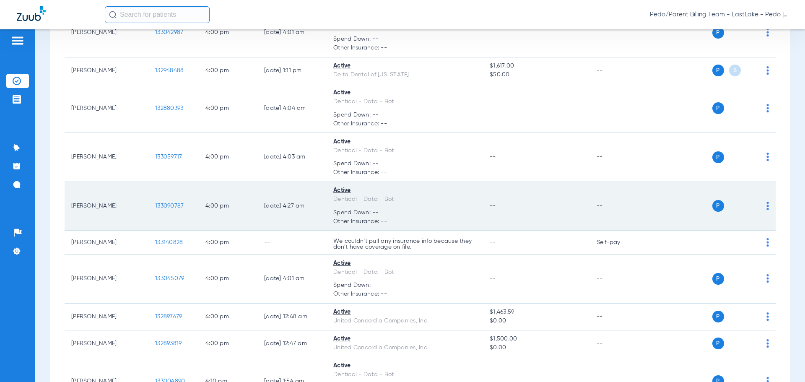
click at [172, 206] on span "133090787" at bounding box center [169, 206] width 29 height 6
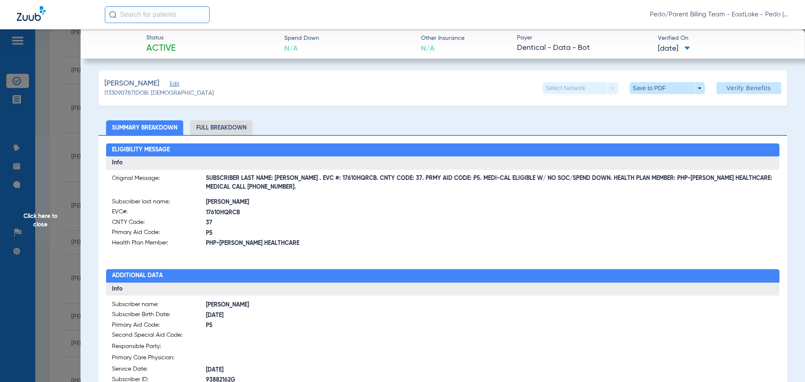
click at [223, 127] on li "Full Breakdown" at bounding box center [221, 127] width 62 height 15
drag, startPoint x: 301, startPoint y: 178, endPoint x: 330, endPoint y: 179, distance: 29.4
click at [330, 179] on span "SUBSCRIBER LAST NAME: [PERSON_NAME] . EVC #: 17610HQRCB. CNTY CODE: 37. PRMY AI…" at bounding box center [490, 183] width 568 height 9
click at [309, 182] on span "SUBSCRIBER LAST NAME: [PERSON_NAME] . EVC #: 17610HQRCB. CNTY CODE: 37. PRMY AI…" at bounding box center [490, 183] width 568 height 9
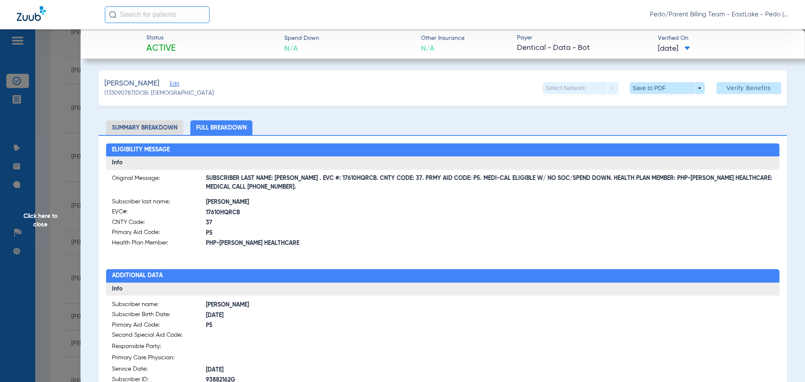
drag, startPoint x: 300, startPoint y: 179, endPoint x: 354, endPoint y: 179, distance: 53.7
click at [354, 179] on span "SUBSCRIBER LAST NAME: [PERSON_NAME] . EVC #: 17610HQRCB. CNTY CODE: 37. PRMY AI…" at bounding box center [490, 183] width 568 height 9
copy span "EVC #: 17610HQRCB"
drag, startPoint x: 362, startPoint y: 242, endPoint x: 6, endPoint y: 315, distance: 363.5
click at [362, 245] on span "PHP-[PERSON_NAME] HEALTHCARE" at bounding box center [324, 243] width 237 height 9
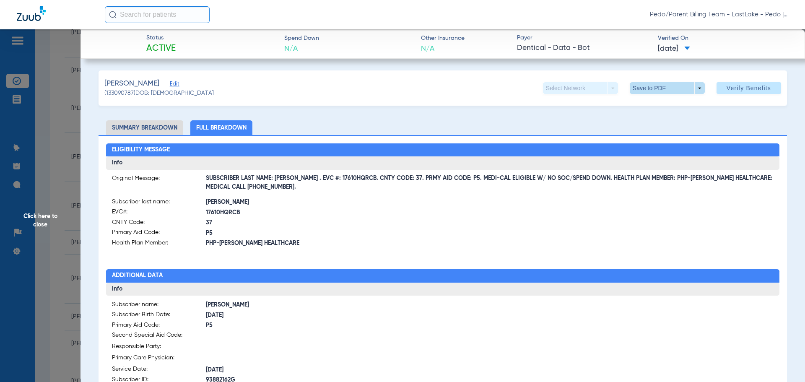
click at [663, 92] on span at bounding box center [667, 88] width 20 height 20
click at [666, 101] on button "insert_drive_file Save to PDF" at bounding box center [655, 104] width 63 height 17
click at [657, 87] on span at bounding box center [667, 88] width 20 height 20
click at [654, 104] on span "Save to PDF" at bounding box center [663, 105] width 33 height 6
click at [657, 90] on span at bounding box center [667, 88] width 20 height 20
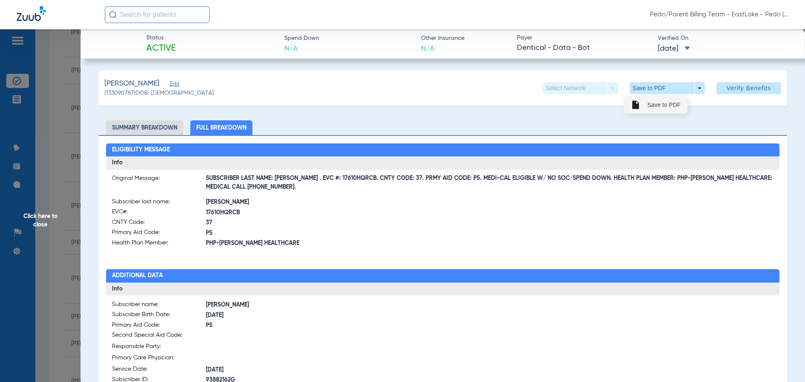
click at [664, 106] on span "Save to PDF" at bounding box center [663, 105] width 33 height 6
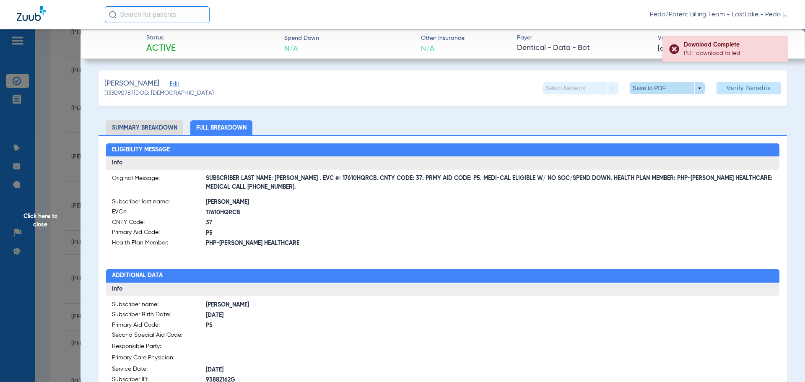
click at [677, 88] on span at bounding box center [667, 88] width 75 height 12
click at [672, 104] on span "Save to PDF" at bounding box center [663, 105] width 33 height 6
click at [41, 219] on span "Click here to close" at bounding box center [40, 220] width 81 height 382
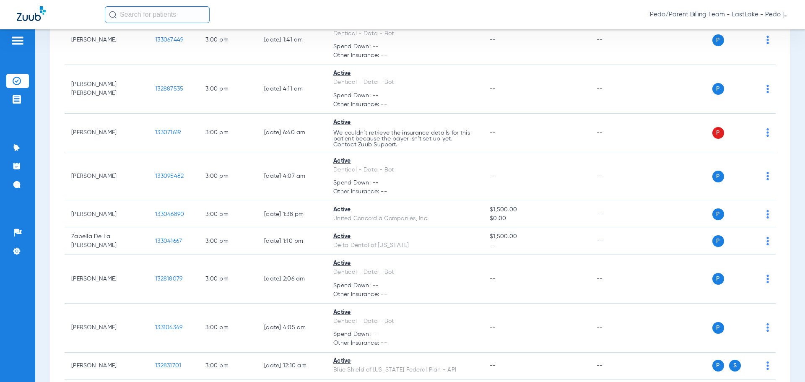
scroll to position [5438, 0]
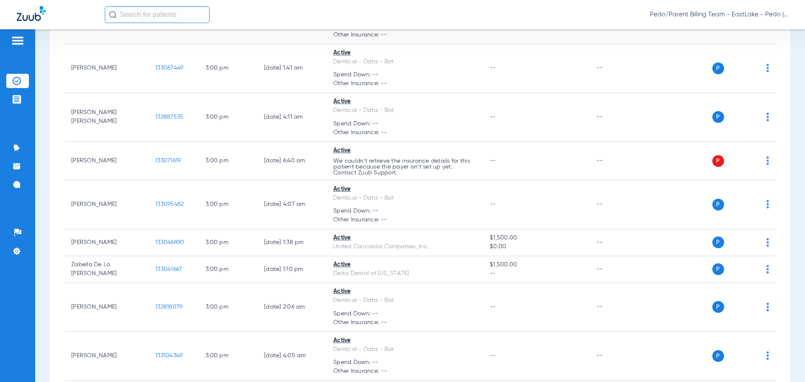
click at [783, 14] on span "Pedo/Parent Billing Team - EastLake - Pedo | The Super Dentists" at bounding box center [719, 14] width 138 height 8
click at [765, 29] on span "Account Selection" at bounding box center [756, 30] width 47 height 6
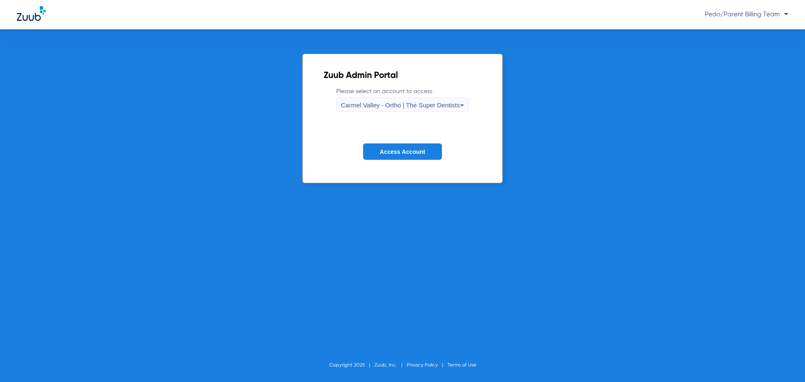
click at [411, 107] on span "Carmel Valley - Ortho | The Super Dentists" at bounding box center [400, 104] width 119 height 7
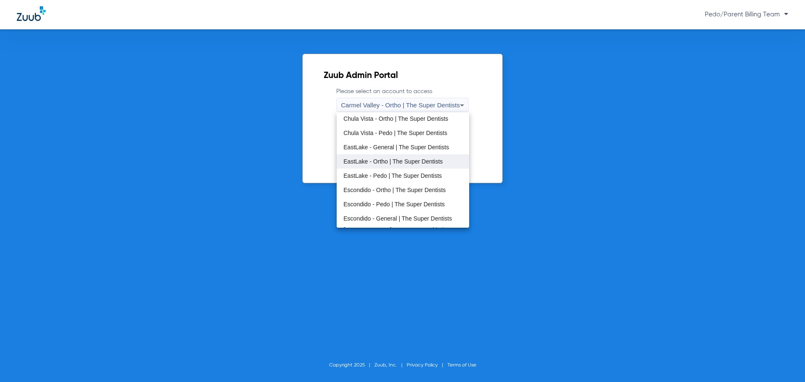
scroll to position [42, 0]
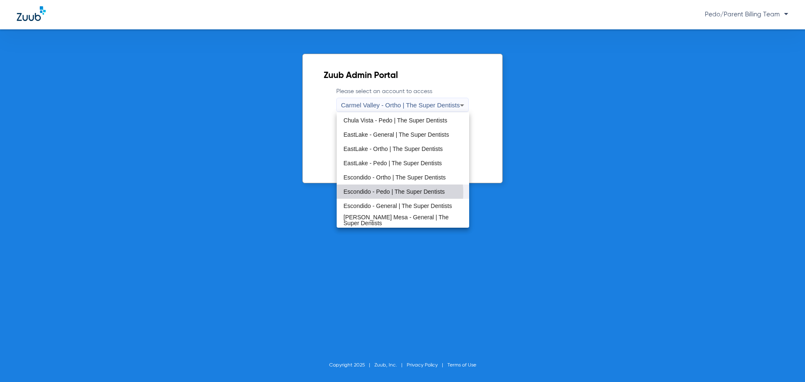
click at [383, 192] on span "Escondido - Pedo | The Super Dentists" at bounding box center [393, 192] width 101 height 6
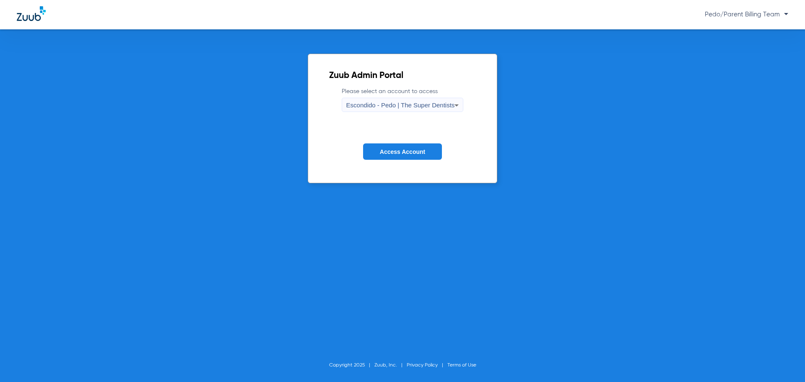
click at [402, 155] on span "Access Account" at bounding box center [402, 151] width 45 height 7
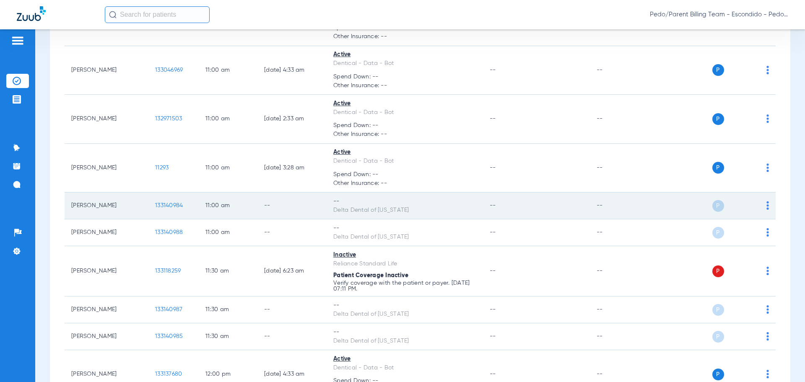
click at [167, 205] on span "133140984" at bounding box center [169, 206] width 28 height 6
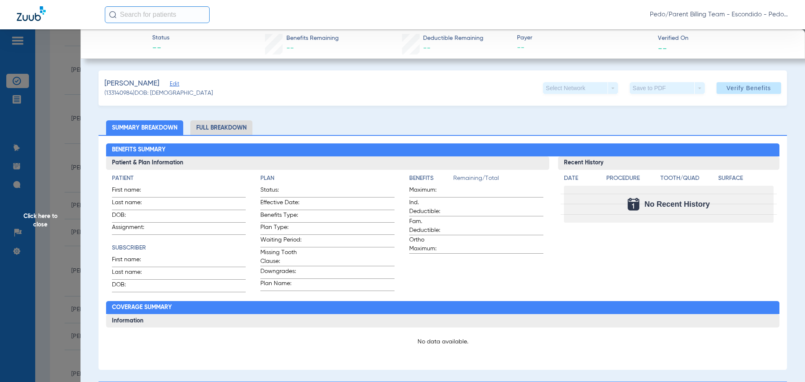
click at [213, 127] on li "Full Breakdown" at bounding box center [221, 127] width 62 height 15
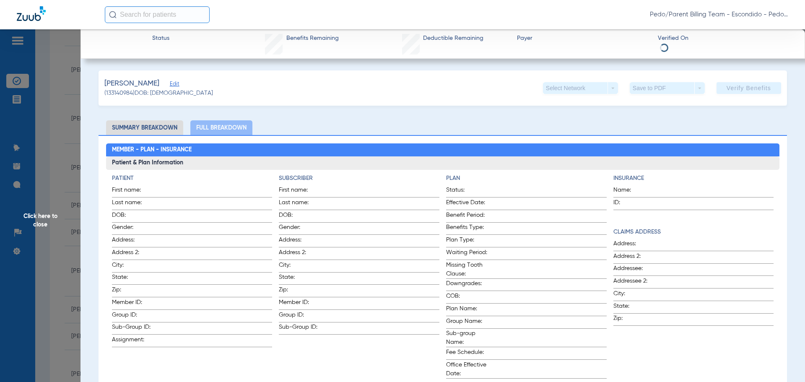
click at [170, 84] on span "Edit" at bounding box center [174, 85] width 8 height 8
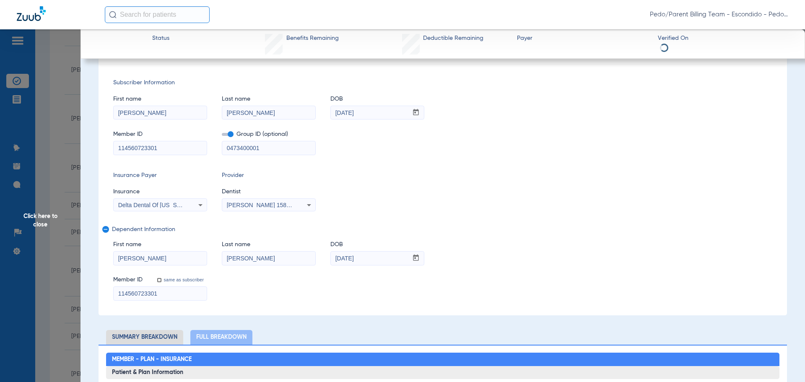
scroll to position [0, 0]
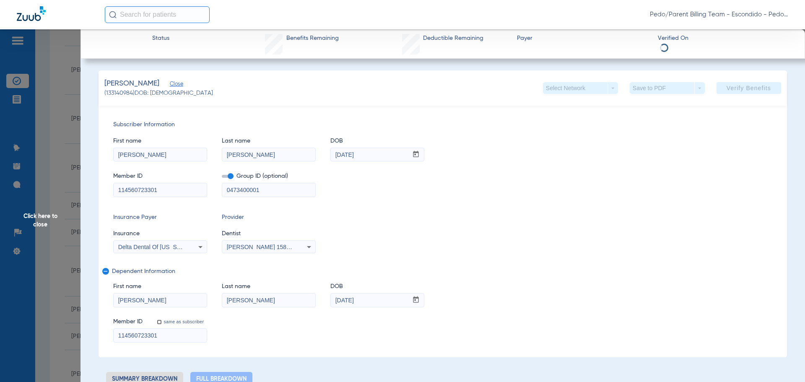
click at [170, 86] on span "Close" at bounding box center [174, 85] width 8 height 8
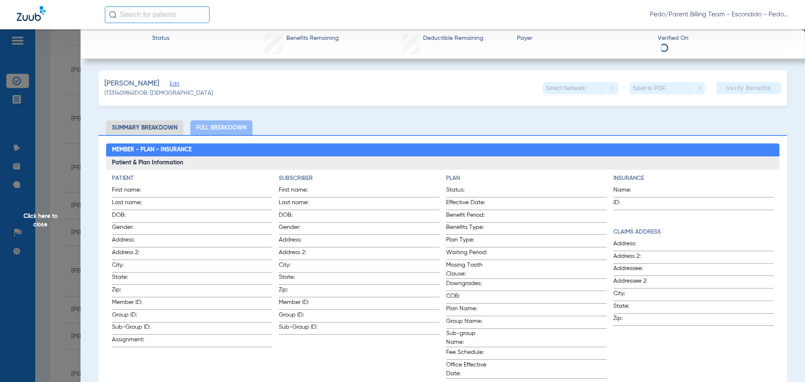
drag, startPoint x: 290, startPoint y: 2, endPoint x: 292, endPoint y: 9, distance: 7.3
click at [290, 2] on div "Pedo/Parent Billing Team - Escondido - Pedo | The Super Dentists" at bounding box center [402, 14] width 805 height 29
click at [39, 218] on span "Click here to close" at bounding box center [40, 220] width 81 height 382
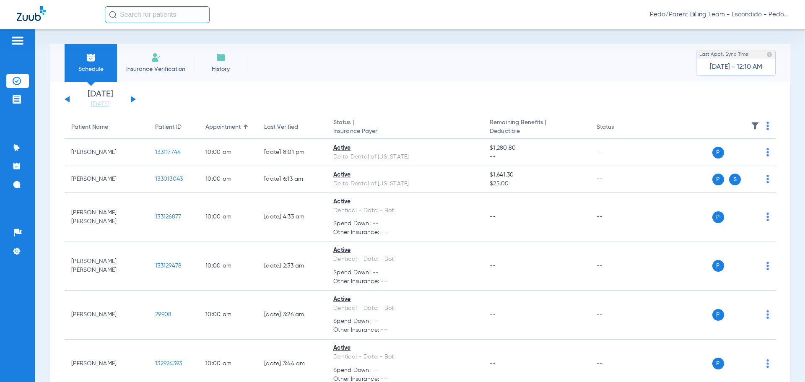
click at [767, 128] on img at bounding box center [768, 126] width 3 height 8
click at [723, 159] on span "Verify All" at bounding box center [729, 159] width 52 height 6
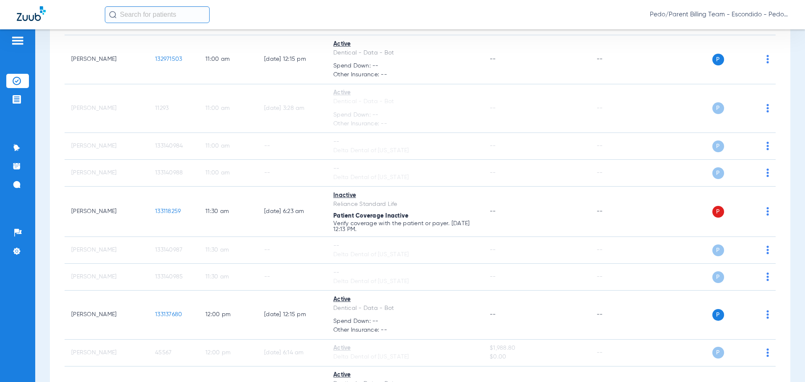
scroll to position [629, 0]
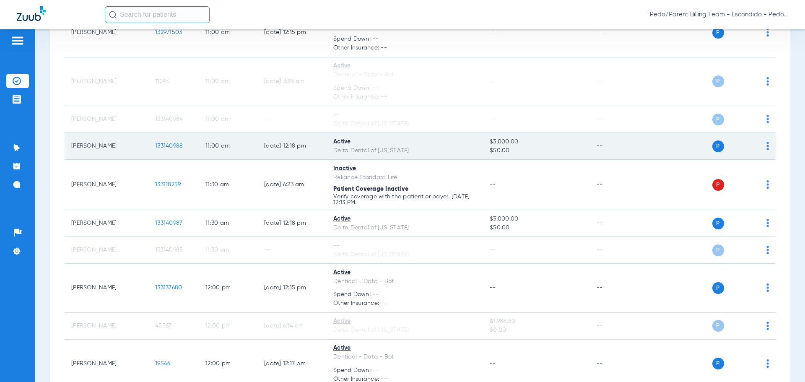
click at [163, 148] on span "133140988" at bounding box center [169, 146] width 28 height 6
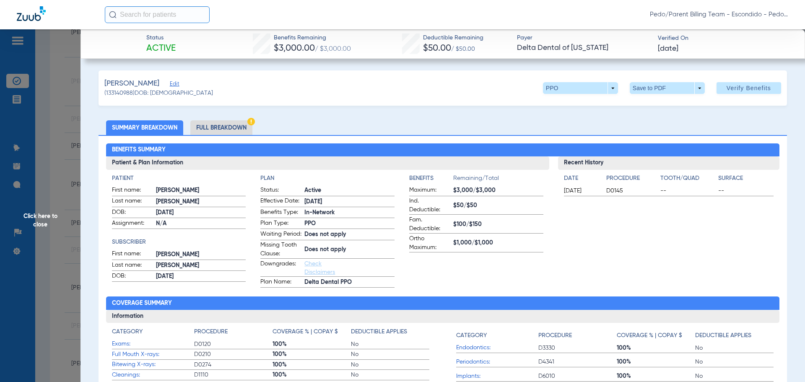
click at [230, 125] on li "Full Breakdown" at bounding box center [221, 127] width 62 height 15
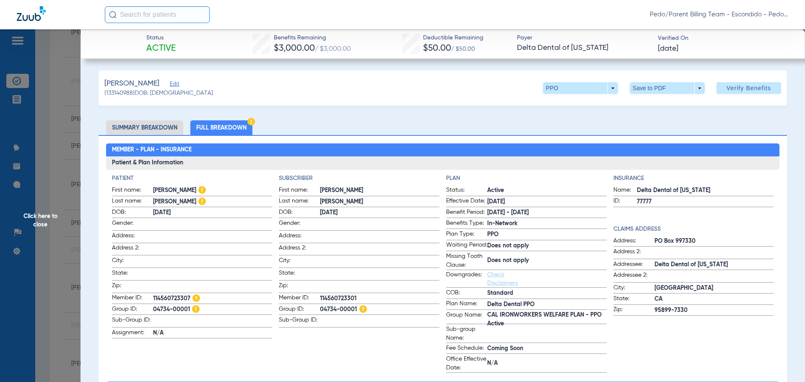
click at [672, 351] on div "Insurance Name: Delta Dental of [US_STATE] ID: 77777 Claims Address Address: [G…" at bounding box center [694, 273] width 161 height 199
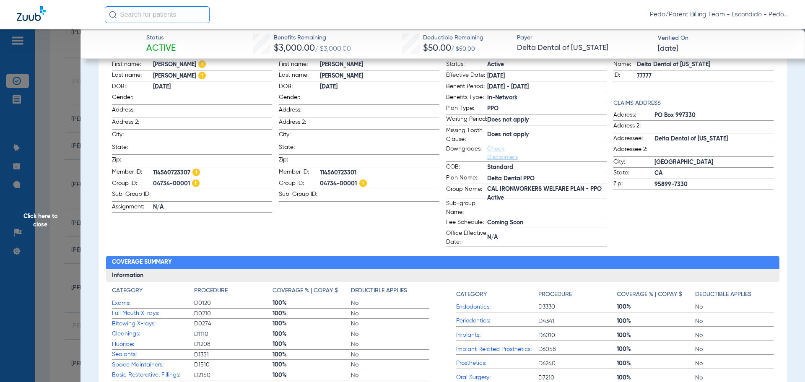
scroll to position [0, 0]
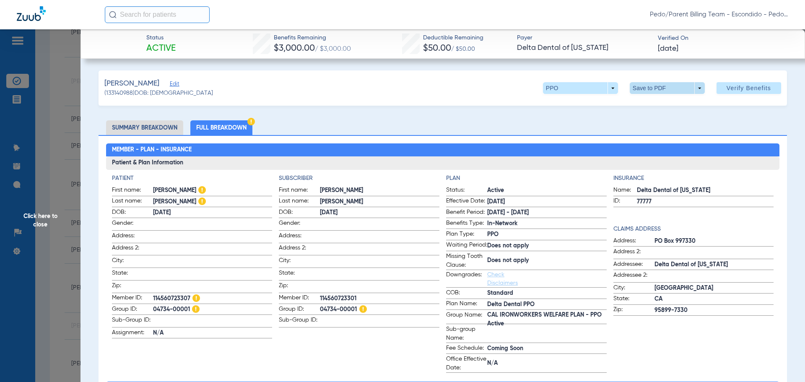
click at [657, 86] on span at bounding box center [667, 88] width 20 height 20
click at [660, 109] on button "insert_drive_file Save to PDF" at bounding box center [655, 104] width 63 height 17
click at [304, 92] on div "[PERSON_NAME] (133140988) DOB: [DEMOGRAPHIC_DATA] PPO arrow_drop_down Save to P…" at bounding box center [443, 87] width 689 height 35
click at [40, 222] on span "Click here to close" at bounding box center [40, 220] width 81 height 382
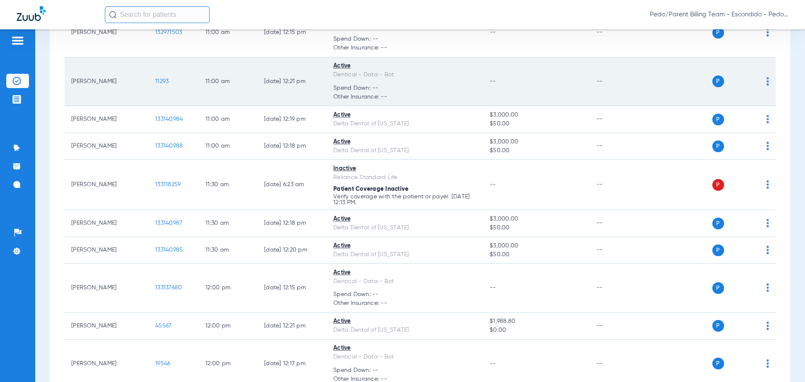
click at [546, 75] on td "--" at bounding box center [536, 81] width 107 height 49
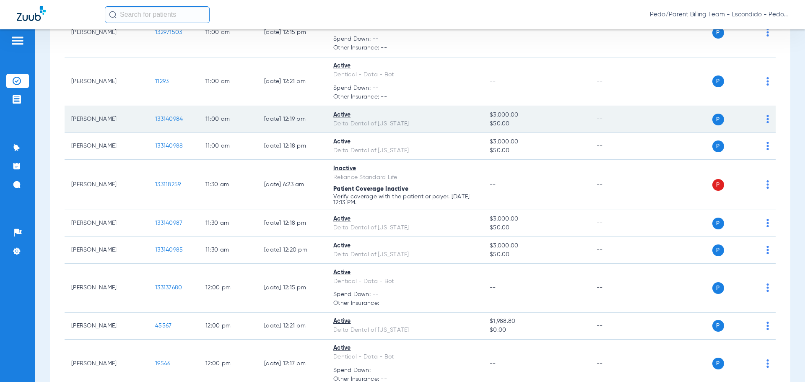
click at [126, 119] on td "[PERSON_NAME]" at bounding box center [107, 119] width 84 height 27
click at [174, 120] on span "133140984" at bounding box center [169, 119] width 28 height 6
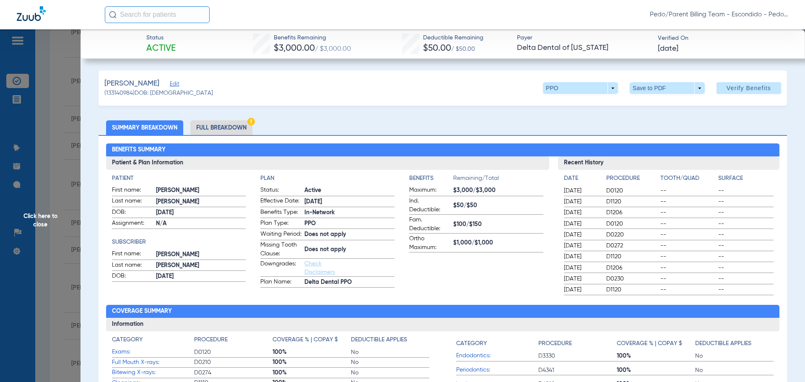
click at [218, 132] on li "Full Breakdown" at bounding box center [221, 127] width 62 height 15
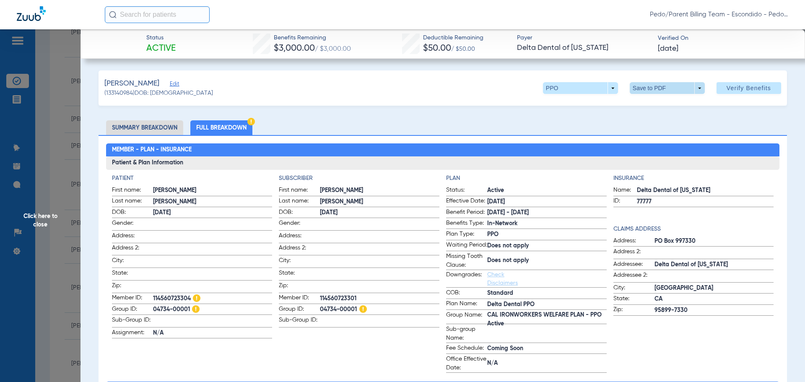
click at [663, 86] on span at bounding box center [667, 88] width 20 height 20
click at [658, 105] on span "Save to PDF" at bounding box center [663, 105] width 33 height 6
click at [37, 223] on span "Click here to close" at bounding box center [40, 220] width 81 height 382
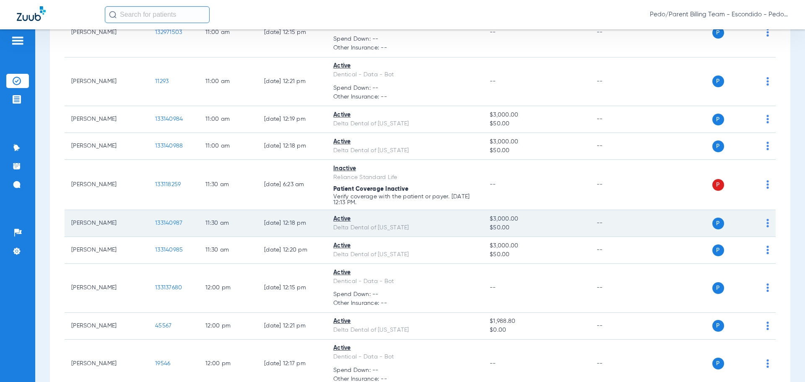
click at [172, 224] on span "133140987" at bounding box center [168, 223] width 27 height 6
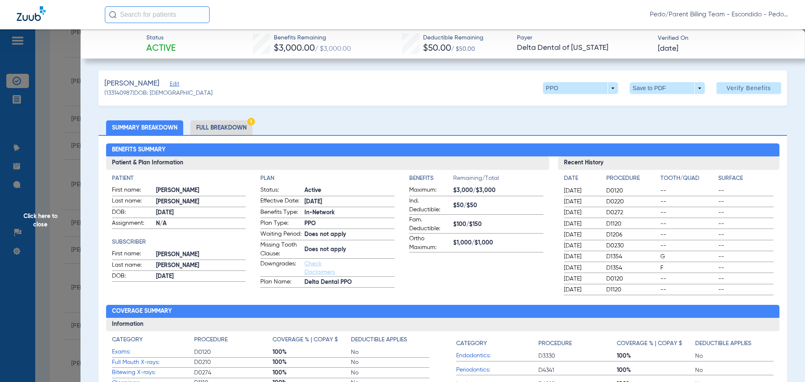
click at [228, 128] on li "Full Breakdown" at bounding box center [221, 127] width 62 height 15
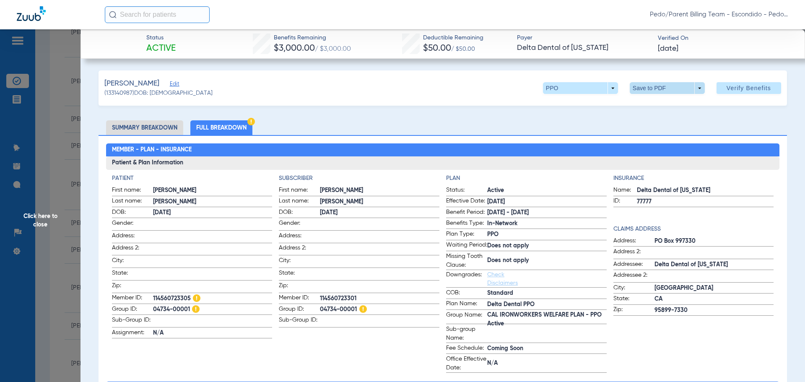
click at [662, 91] on span at bounding box center [667, 88] width 20 height 20
click at [653, 108] on span "Save to PDF" at bounding box center [663, 105] width 33 height 6
click at [43, 220] on span "Click here to close" at bounding box center [40, 220] width 81 height 382
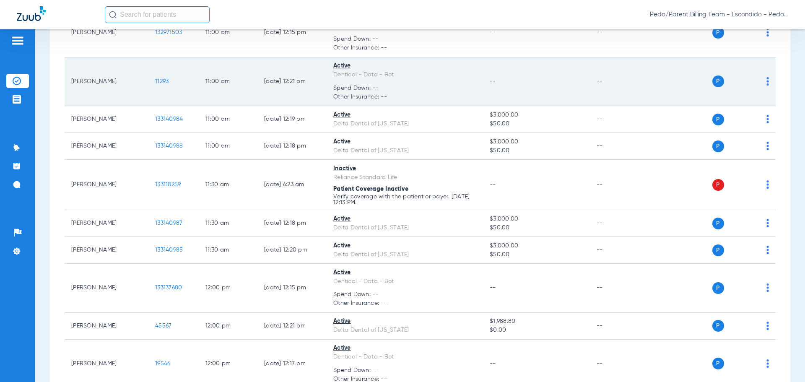
click at [475, 83] on td "Active Dentical - Data - Bot Spend Down: -- Other Insurance: --" at bounding box center [405, 81] width 156 height 49
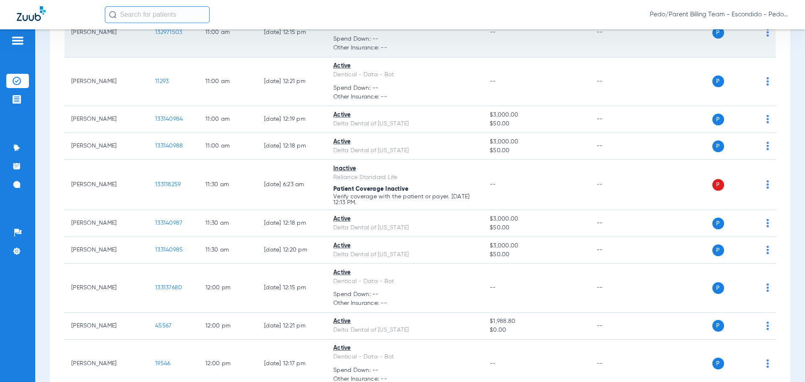
click at [471, 56] on td "Active Dentical - Data - Bot Spend Down: -- Other Insurance: --" at bounding box center [405, 32] width 156 height 49
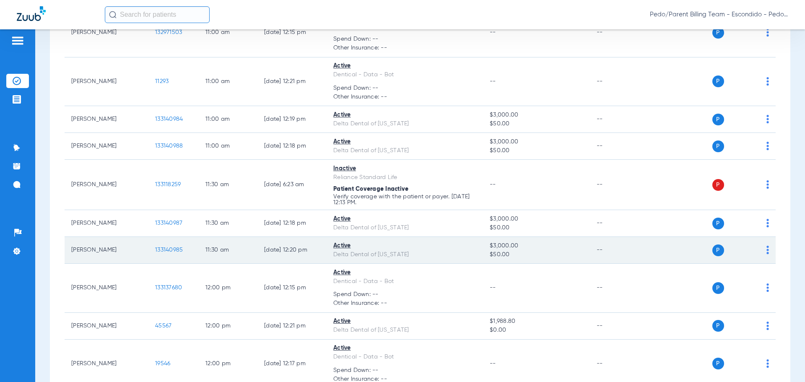
click at [167, 251] on span "133140985" at bounding box center [169, 250] width 28 height 6
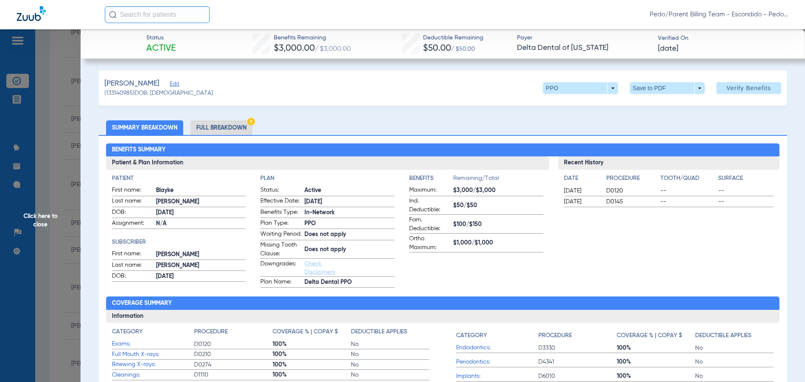
click at [225, 130] on li "Full Breakdown" at bounding box center [221, 127] width 62 height 15
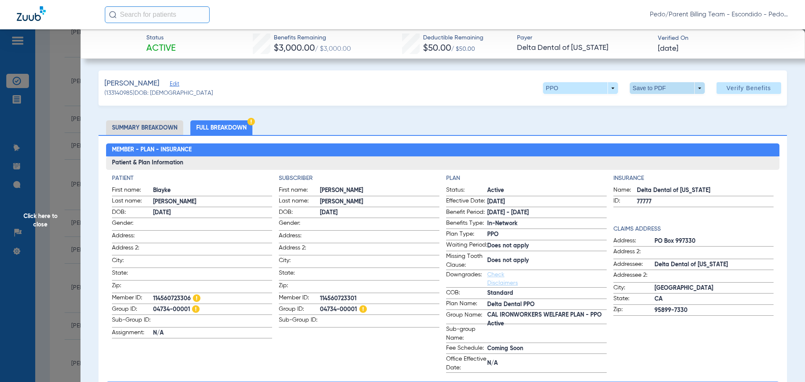
click at [657, 89] on span at bounding box center [667, 88] width 20 height 20
click at [649, 108] on span "Save to PDF" at bounding box center [663, 105] width 33 height 6
click at [42, 220] on span "Click here to close" at bounding box center [40, 220] width 81 height 382
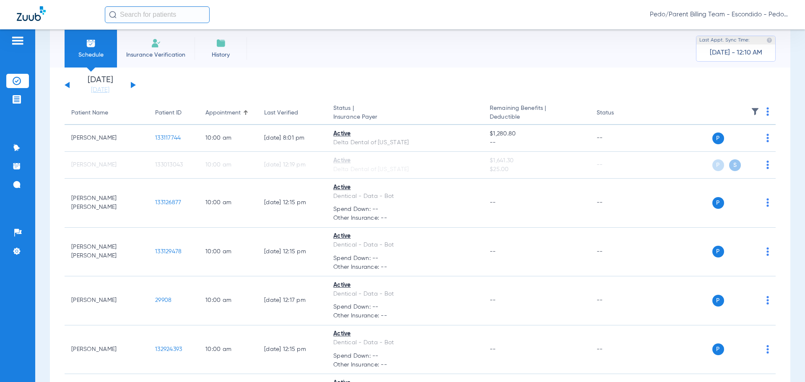
scroll to position [0, 0]
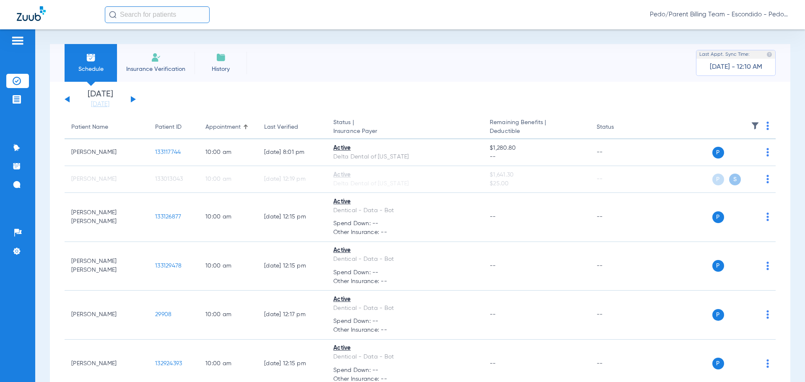
click at [131, 102] on button at bounding box center [133, 99] width 5 height 6
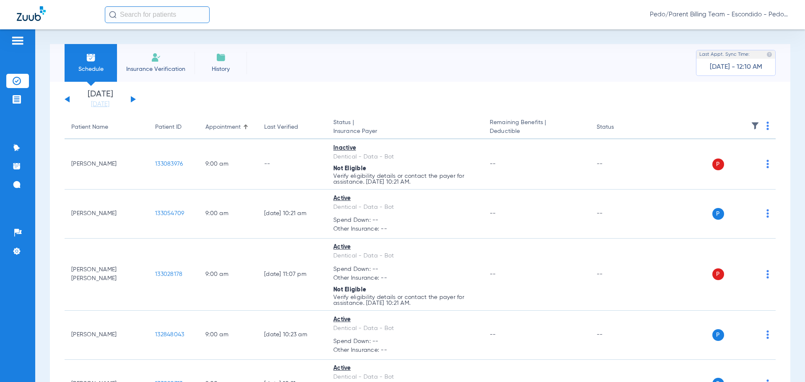
click at [148, 57] on li "Insurance Verification" at bounding box center [156, 63] width 78 height 38
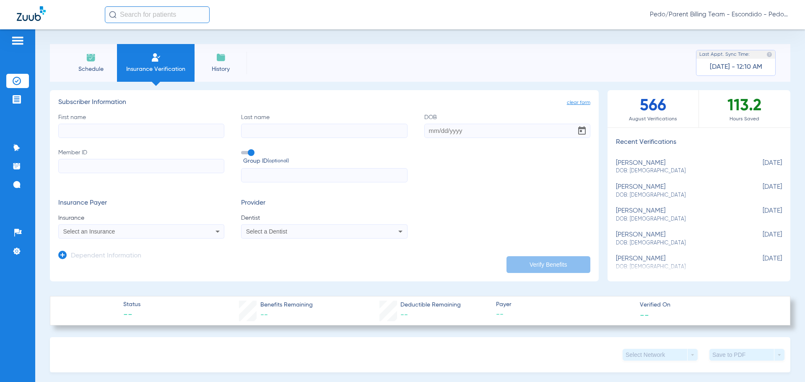
click at [94, 129] on input "First name" at bounding box center [141, 131] width 166 height 14
type input "[PERSON_NAME]"
type input "[DATE]"
type input "993081377"
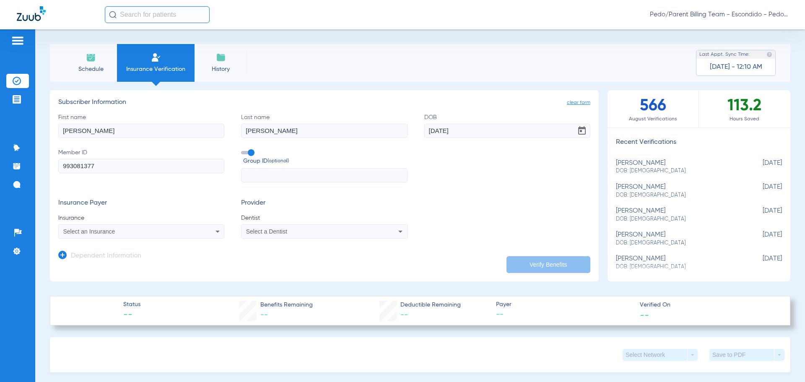
click at [172, 232] on div "Select an Insurance" at bounding box center [125, 232] width 125 height 6
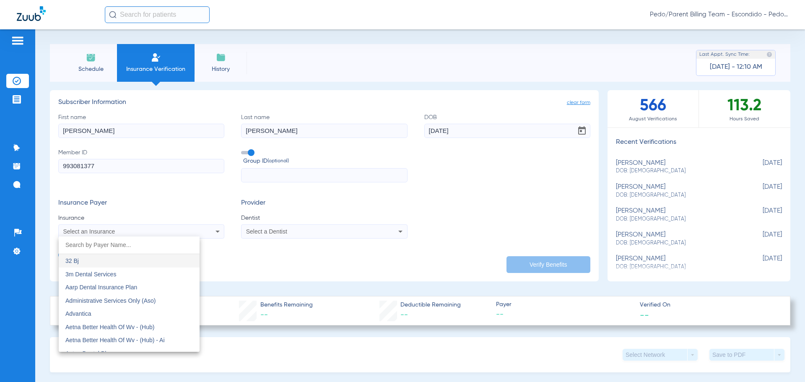
click at [135, 250] on input "dropdown search" at bounding box center [129, 245] width 141 height 17
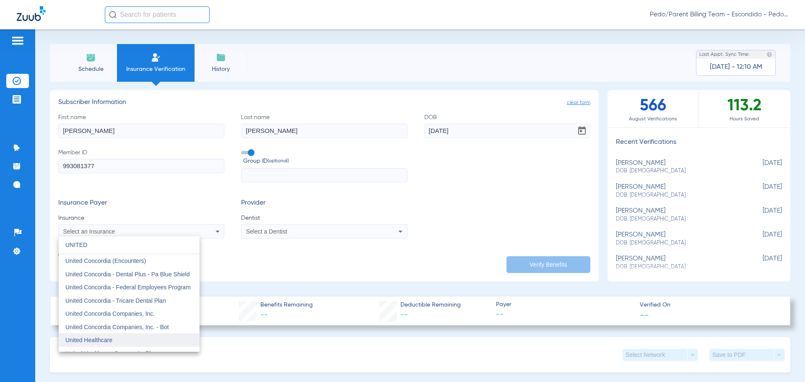
type input "UNITED"
click at [138, 338] on mat-option "United Healthcare" at bounding box center [129, 339] width 141 height 13
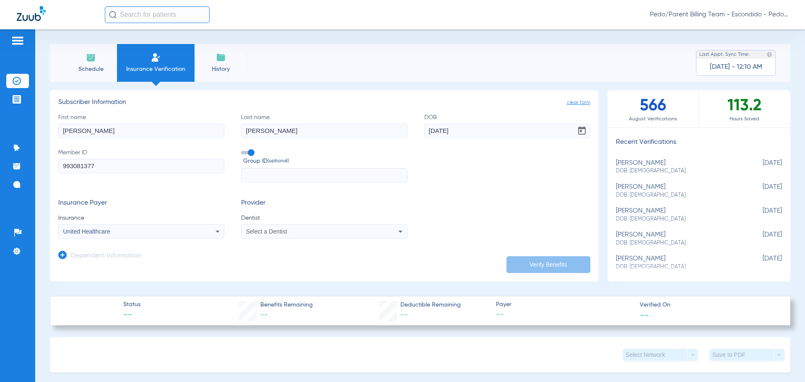
click at [325, 224] on app-form-autocomplete "Dentist Select a Dentist" at bounding box center [324, 226] width 166 height 25
click at [322, 230] on div "Select a Dentist" at bounding box center [308, 232] width 125 height 6
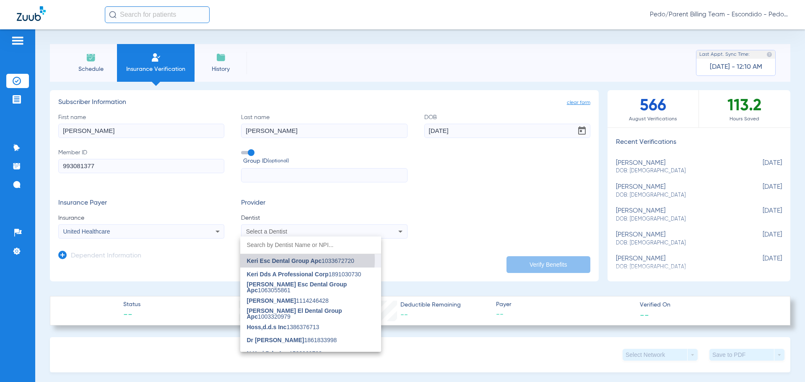
click at [291, 260] on span "Keri Esc Dental Group Apc" at bounding box center [284, 260] width 75 height 7
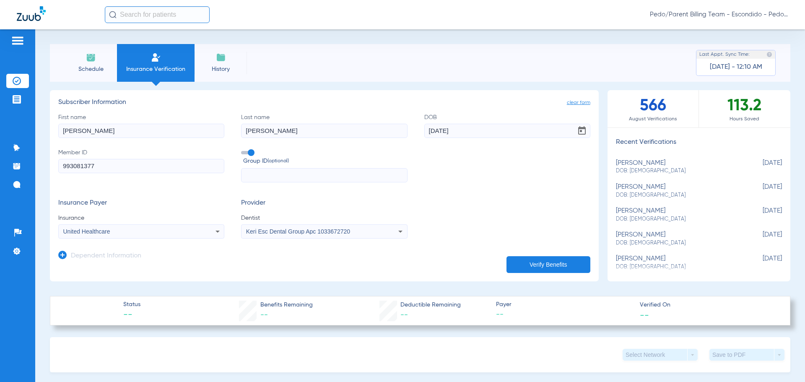
click at [64, 257] on icon at bounding box center [62, 255] width 8 height 8
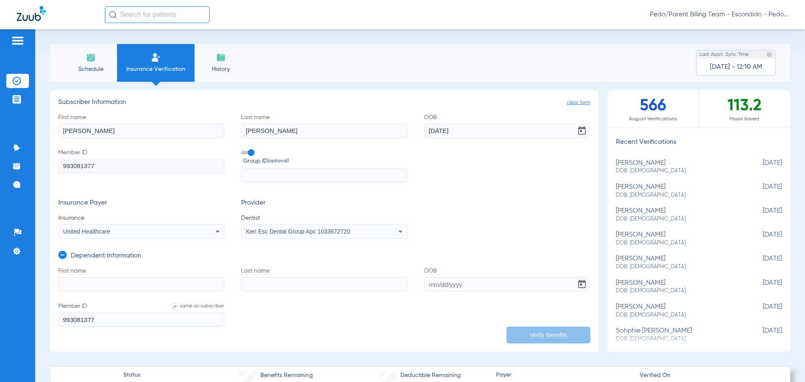
click at [78, 287] on input "First name" at bounding box center [141, 284] width 166 height 14
type input "[PERSON_NAME]"
type input "[DATE]"
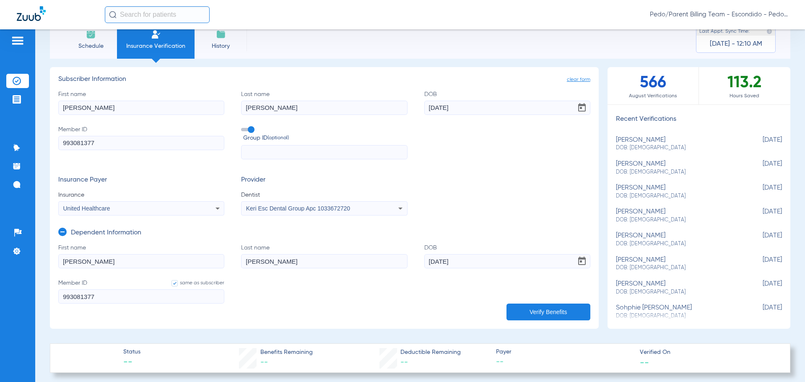
scroll to position [42, 0]
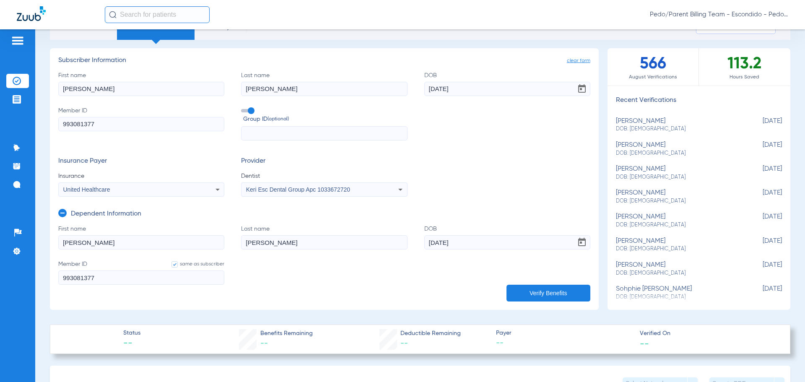
click at [518, 288] on button "Verify Benefits" at bounding box center [549, 293] width 84 height 17
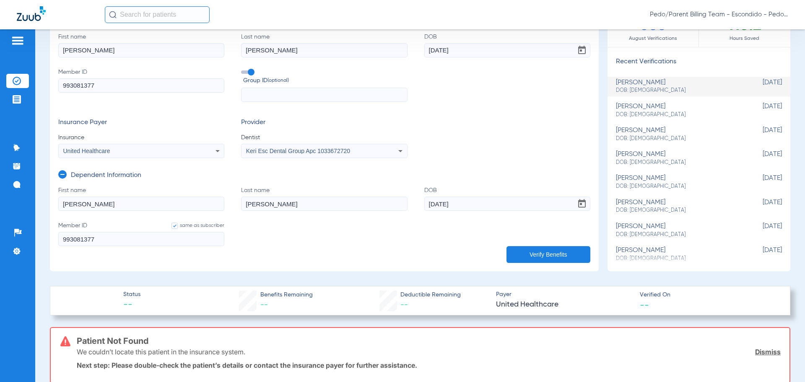
scroll to position [0, 0]
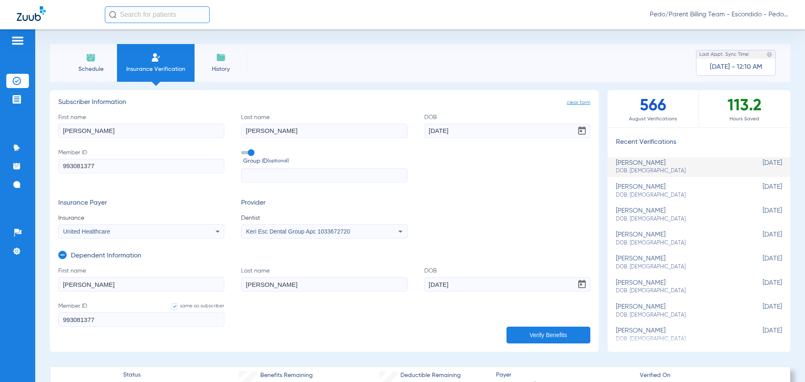
click at [81, 59] on li "Schedule" at bounding box center [91, 63] width 52 height 38
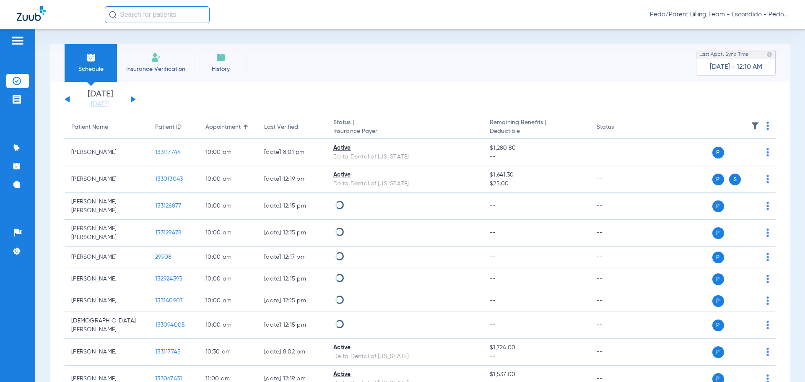
click at [132, 101] on button at bounding box center [133, 99] width 5 height 6
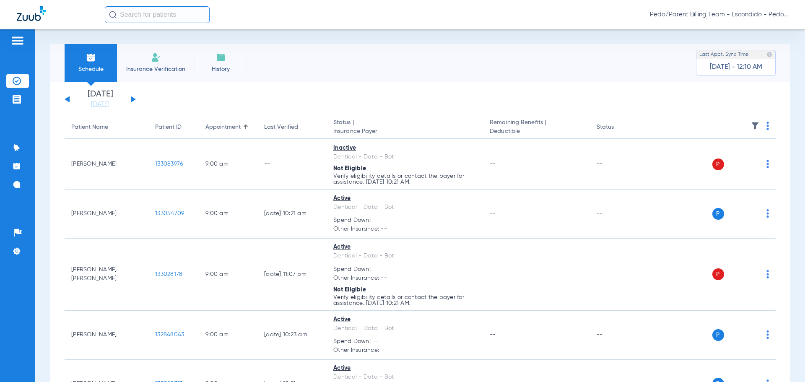
click at [777, 15] on span "Pedo/Parent Billing Team - Escondido - Pedo | The Super Dentists" at bounding box center [719, 14] width 138 height 8
click at [768, 28] on span "Account Selection" at bounding box center [756, 30] width 47 height 6
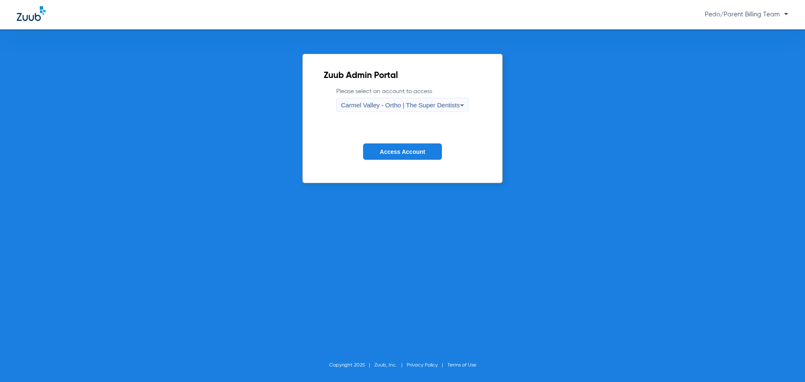
click at [451, 104] on span "Carmel Valley - Ortho | The Super Dentists" at bounding box center [400, 104] width 119 height 7
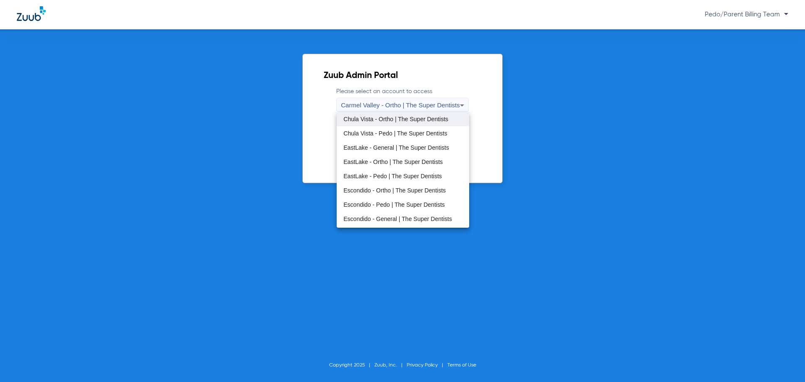
scroll to position [42, 0]
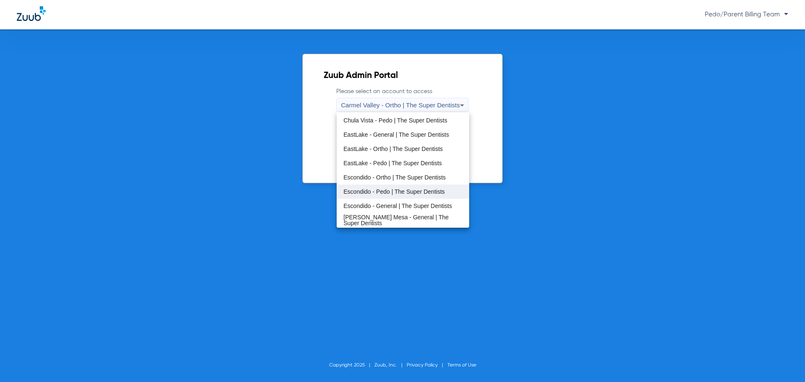
click at [384, 193] on span "Escondido - Pedo | The Super Dentists" at bounding box center [393, 192] width 101 height 6
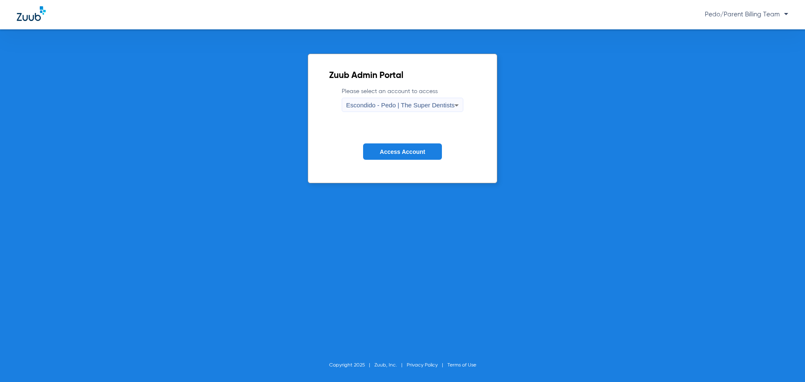
click at [458, 106] on icon at bounding box center [457, 105] width 4 height 2
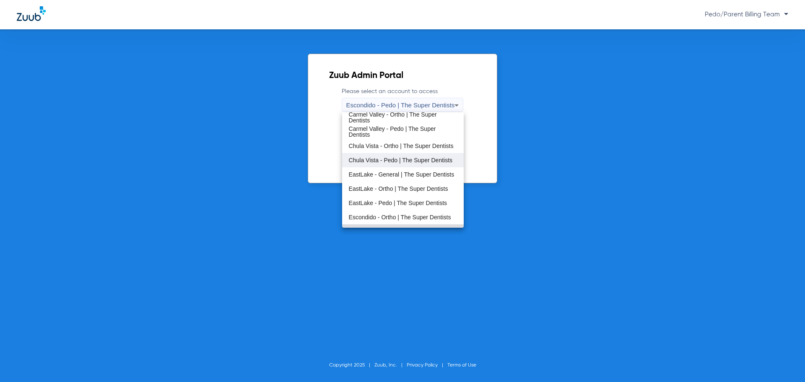
scroll to position [0, 0]
click at [387, 132] on span "Carmel Valley - Pedo | The Super Dentists" at bounding box center [403, 134] width 109 height 12
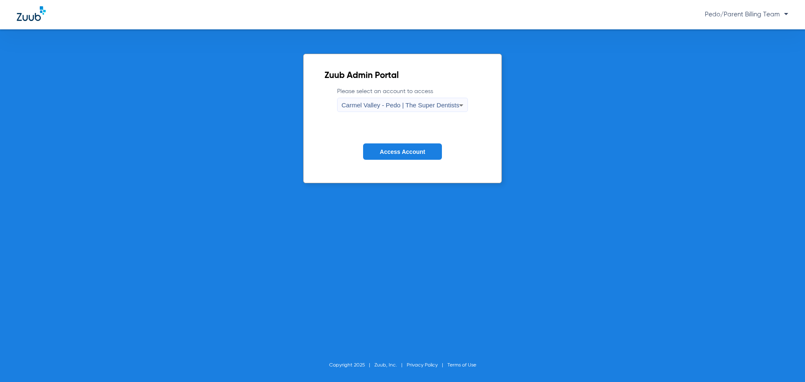
click at [395, 148] on span "Access Account" at bounding box center [402, 151] width 45 height 7
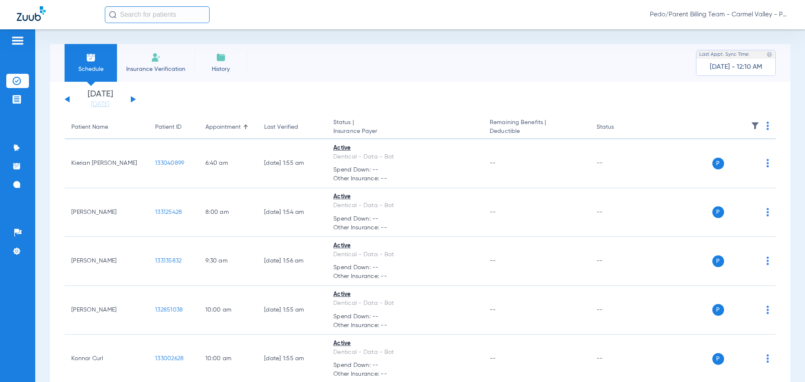
click at [132, 99] on button at bounding box center [133, 99] width 5 height 6
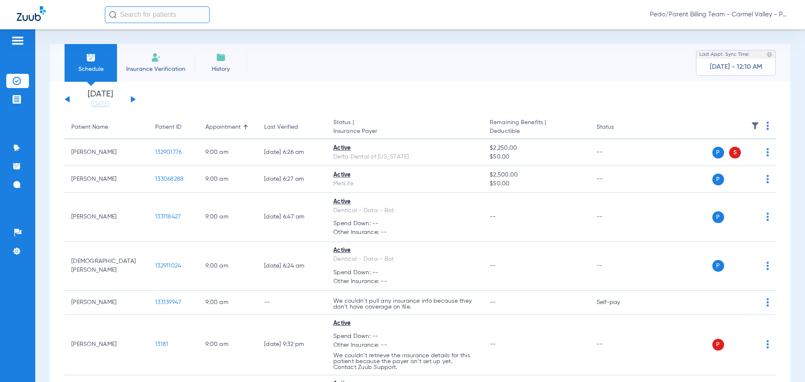
click at [524, 69] on div "Schedule Insurance Verification History Last Appt. Sync Time: [DATE] - 12:10 AM" at bounding box center [420, 63] width 741 height 38
click at [133, 101] on button at bounding box center [133, 99] width 5 height 6
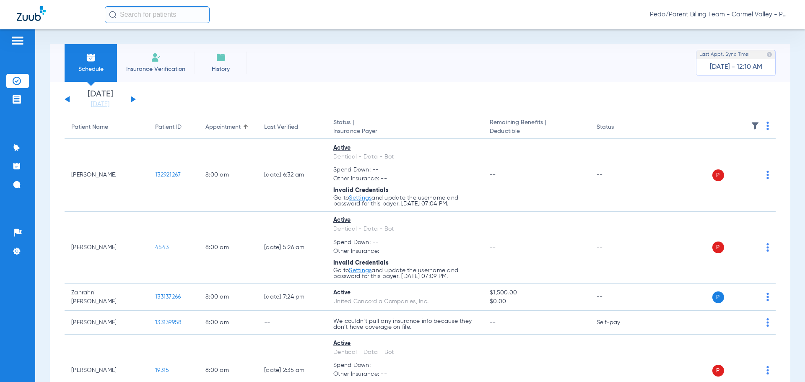
scroll to position [1066, 0]
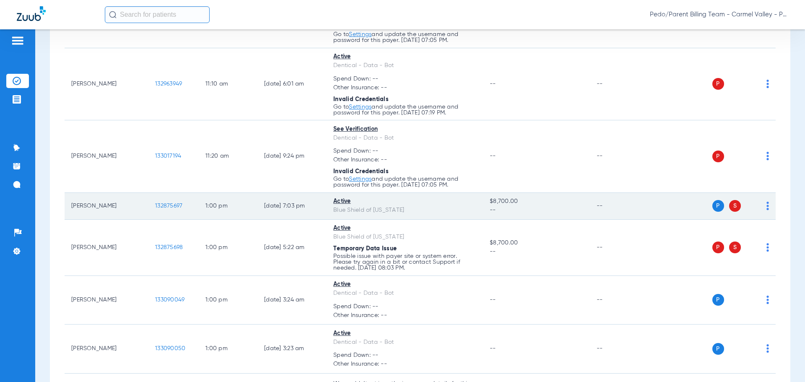
click at [169, 208] on span "132875697" at bounding box center [168, 206] width 27 height 6
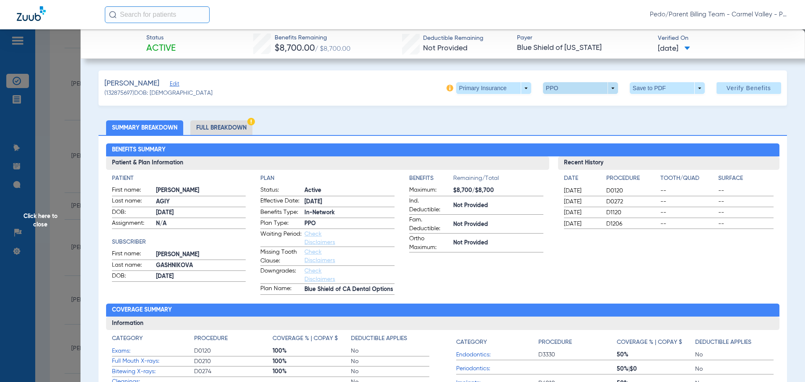
click at [570, 89] on span at bounding box center [580, 88] width 20 height 20
click at [567, 122] on span "Out of Network" at bounding box center [563, 122] width 39 height 6
click at [224, 130] on li "Full Breakdown" at bounding box center [221, 127] width 62 height 15
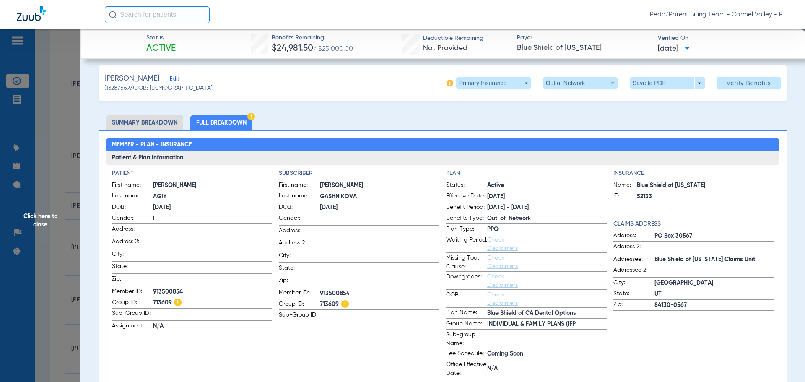
scroll to position [0, 0]
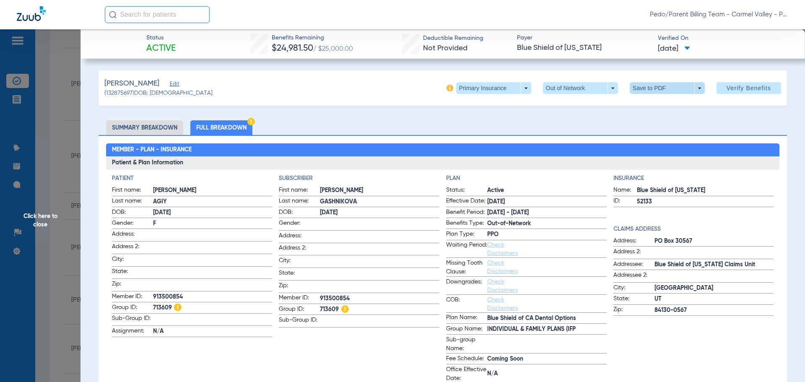
click at [660, 90] on span at bounding box center [667, 88] width 20 height 20
click at [658, 105] on span "Save to PDF" at bounding box center [663, 105] width 33 height 6
click at [499, 88] on span at bounding box center [493, 88] width 75 height 12
click at [489, 122] on span "Secondary Insurance" at bounding box center [484, 122] width 55 height 6
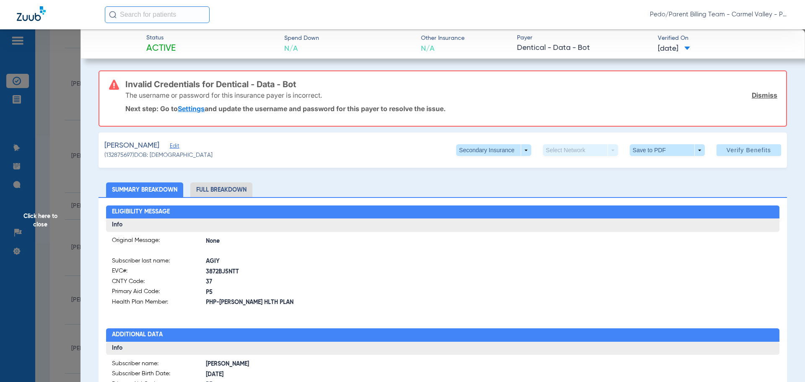
click at [551, 286] on div at bounding box center [608, 283] width 331 height 52
click at [170, 146] on span "Edit" at bounding box center [174, 147] width 8 height 8
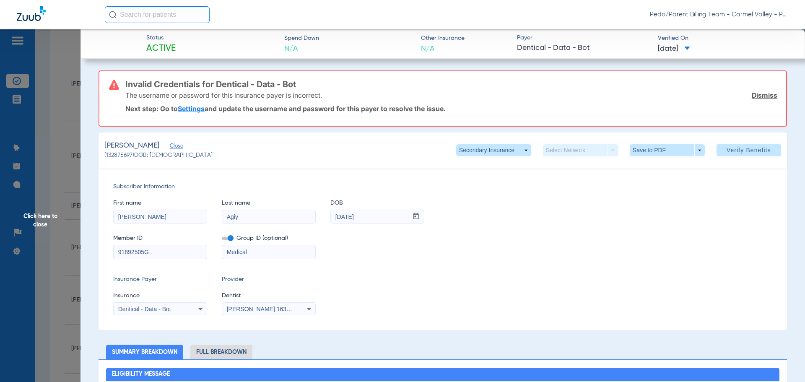
drag, startPoint x: 266, startPoint y: 253, endPoint x: 223, endPoint y: 257, distance: 43.4
click at [223, 256] on input "Medical" at bounding box center [268, 251] width 93 height 13
click at [191, 309] on div "Dentical - Data - Bot" at bounding box center [160, 309] width 93 height 10
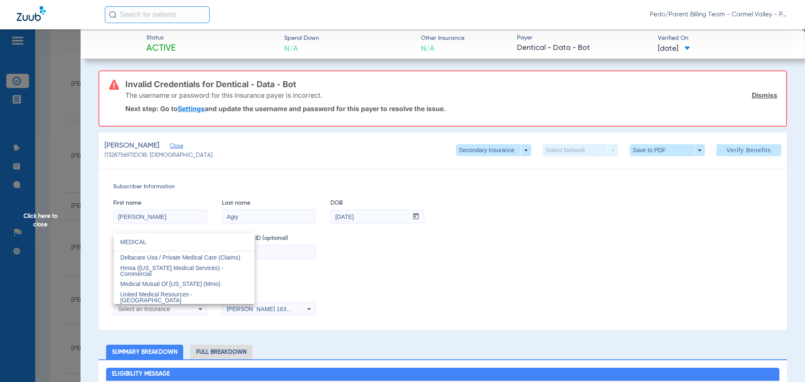
type input "MEDICAL"
click at [559, 262] on div at bounding box center [402, 191] width 805 height 382
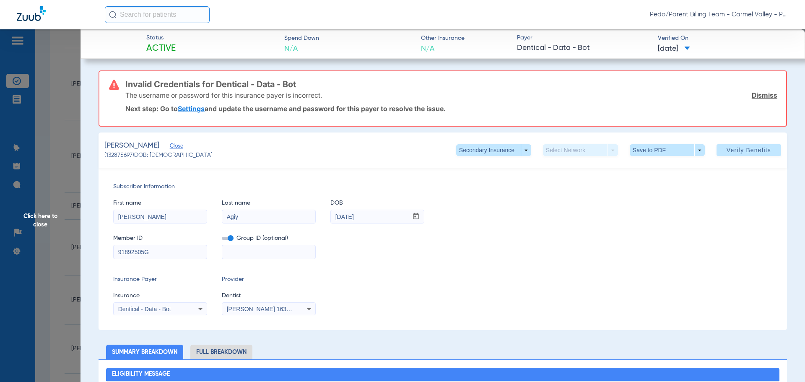
click at [764, 94] on link "Dismiss" at bounding box center [765, 95] width 26 height 8
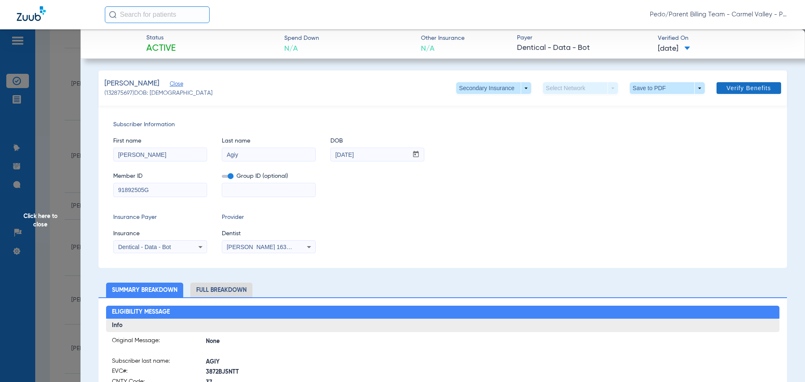
click at [737, 88] on span "Verify Benefits" at bounding box center [749, 88] width 44 height 7
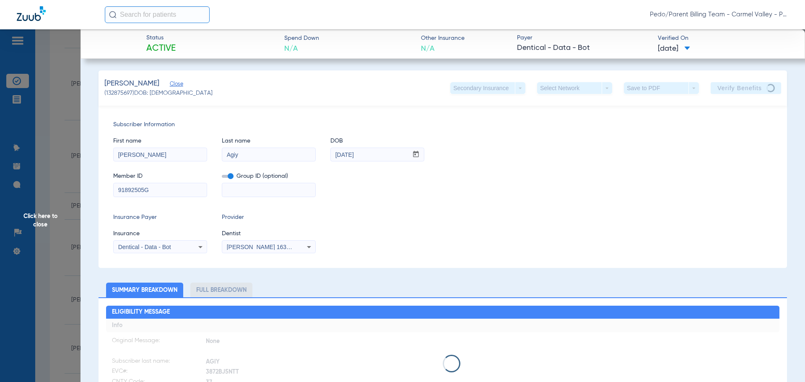
click at [41, 218] on span "Click here to close" at bounding box center [40, 220] width 81 height 382
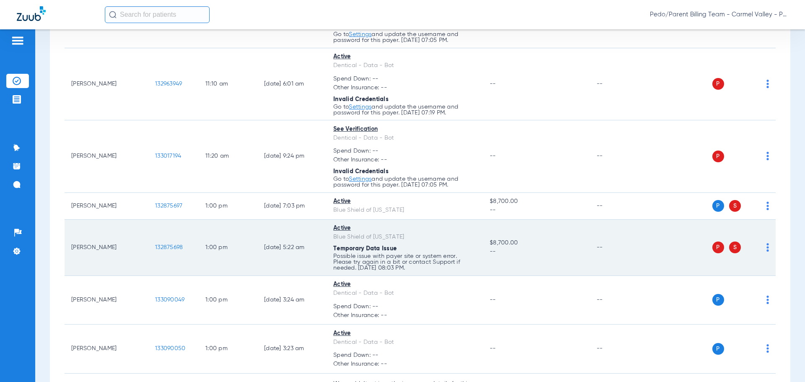
click at [170, 249] on span "132875698" at bounding box center [169, 247] width 28 height 6
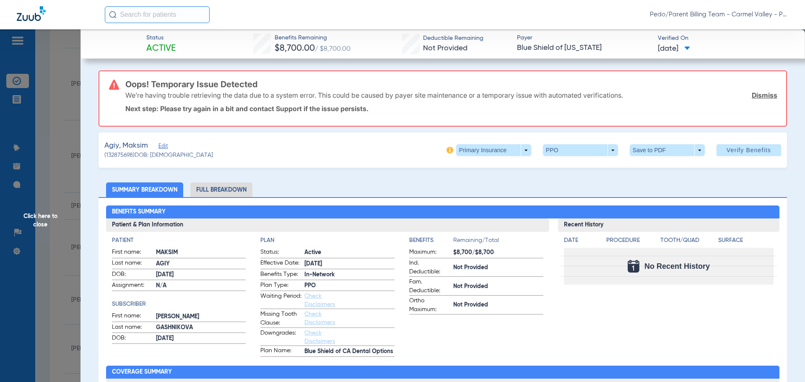
click at [757, 94] on link "Dismiss" at bounding box center [765, 95] width 26 height 8
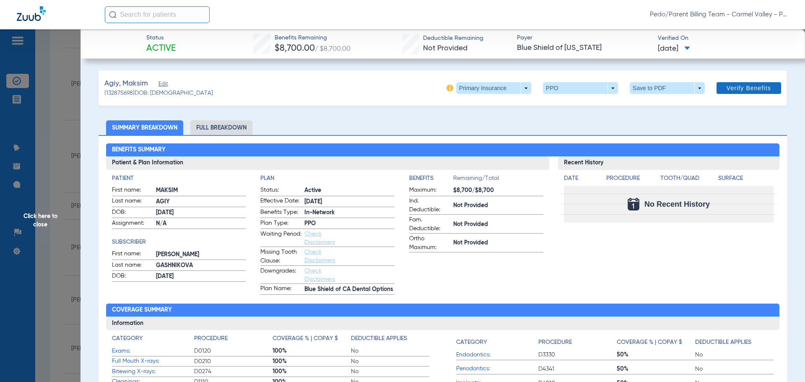
click at [738, 91] on span "Verify Benefits" at bounding box center [749, 88] width 44 height 7
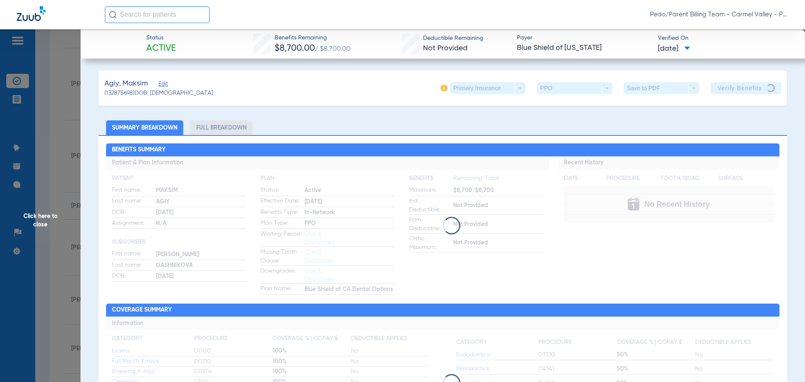
click at [347, 84] on div "[PERSON_NAME] Edit (132875698) DOB: [DEMOGRAPHIC_DATA] Primary Insurance arrow_…" at bounding box center [443, 87] width 689 height 35
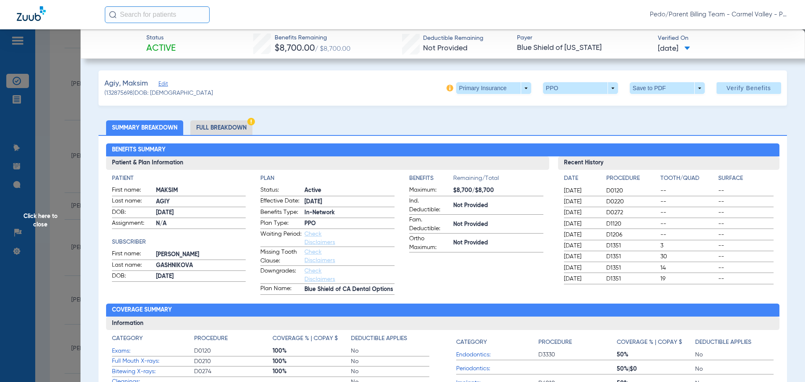
click at [222, 125] on li "Full Breakdown" at bounding box center [221, 127] width 62 height 15
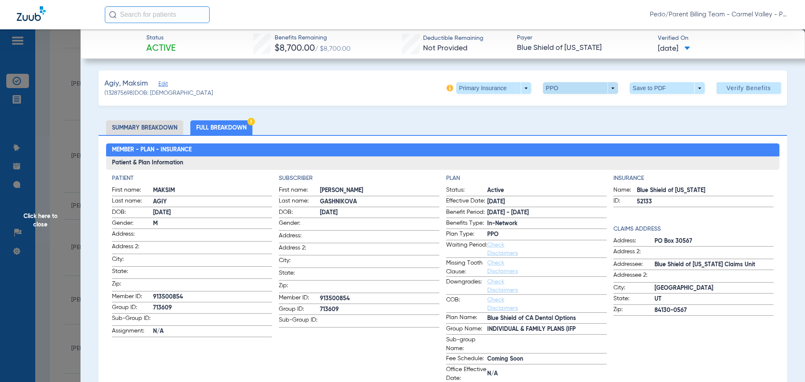
click at [591, 89] on span at bounding box center [580, 88] width 75 height 12
click at [569, 122] on span "Out of Network" at bounding box center [563, 122] width 39 height 6
click at [140, 123] on li "Summary Breakdown" at bounding box center [144, 127] width 77 height 15
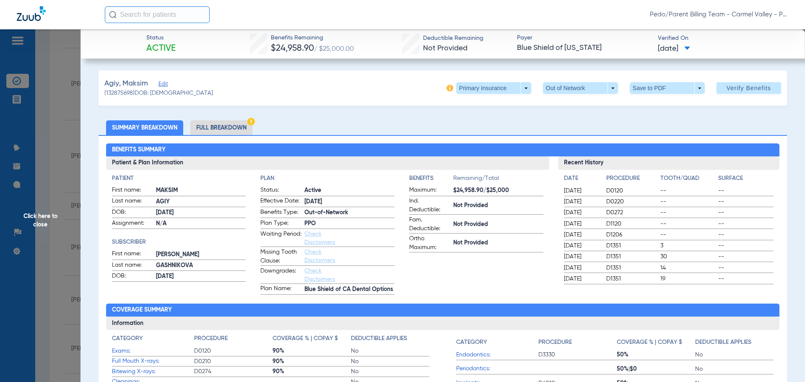
click at [230, 130] on li "Full Breakdown" at bounding box center [221, 127] width 62 height 15
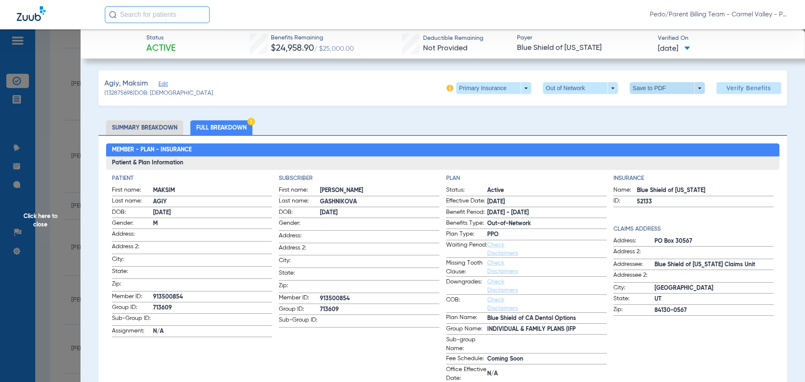
click at [649, 86] on span at bounding box center [667, 88] width 75 height 12
click at [658, 109] on button "insert_drive_file Save to PDF" at bounding box center [655, 104] width 63 height 17
click at [44, 216] on span "Click here to close" at bounding box center [40, 220] width 81 height 382
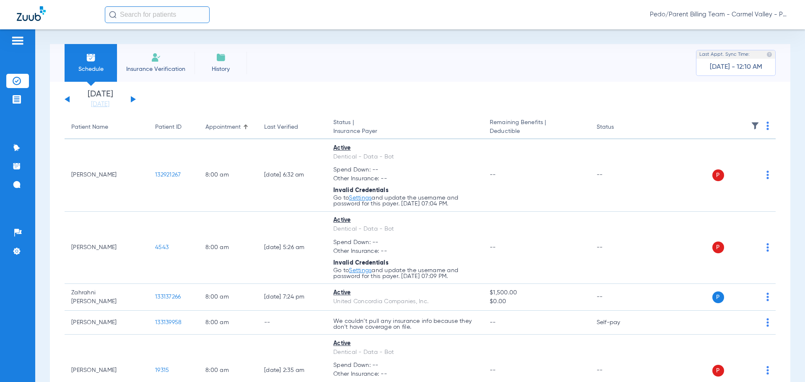
scroll to position [1478, 0]
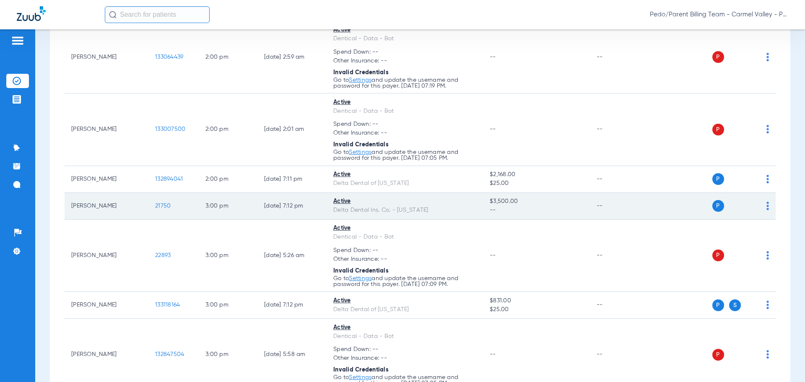
click at [161, 206] on span "21750" at bounding box center [163, 206] width 16 height 6
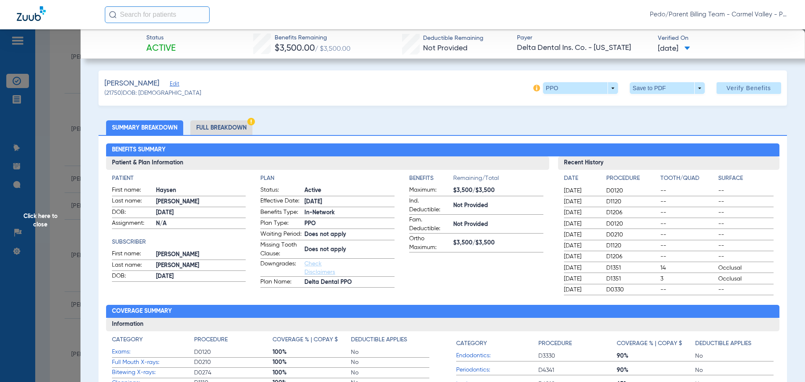
click at [209, 129] on li "Full Breakdown" at bounding box center [221, 127] width 62 height 15
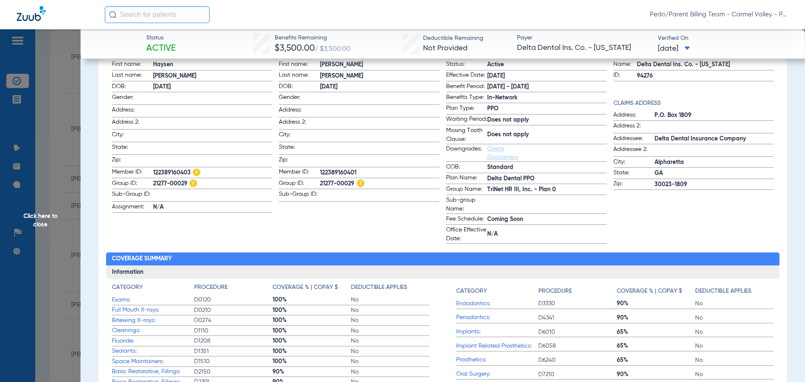
scroll to position [0, 0]
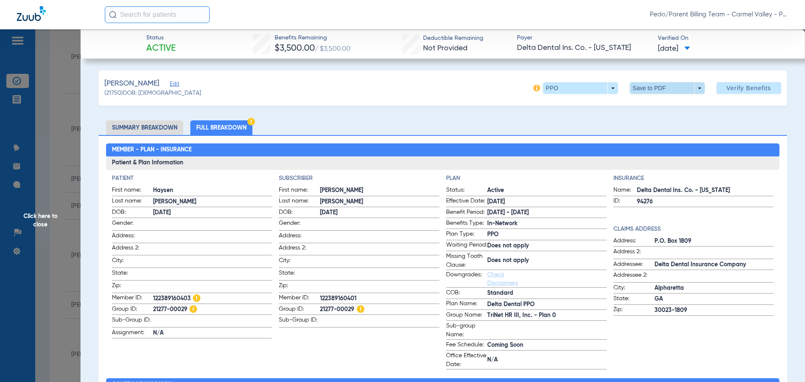
click at [657, 90] on span at bounding box center [667, 88] width 20 height 20
click at [656, 105] on span "Save to PDF" at bounding box center [663, 105] width 33 height 6
click at [44, 222] on span "Click here to close" at bounding box center [40, 220] width 81 height 382
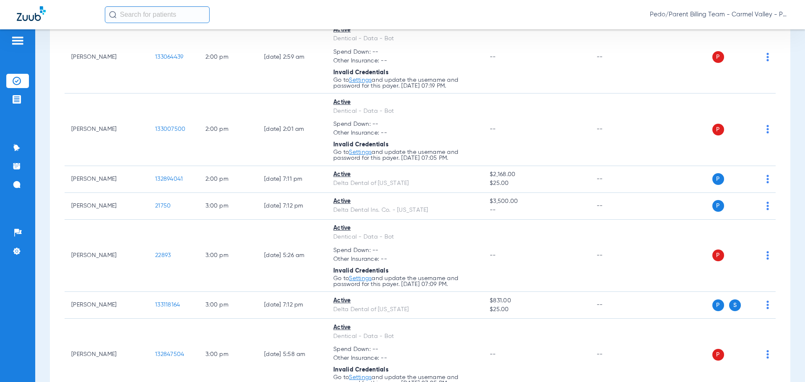
scroll to position [1677, 0]
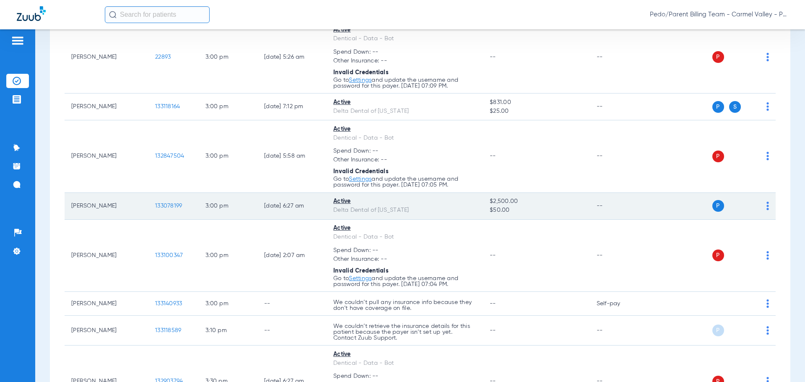
click at [167, 205] on span "133078199" at bounding box center [168, 206] width 27 height 6
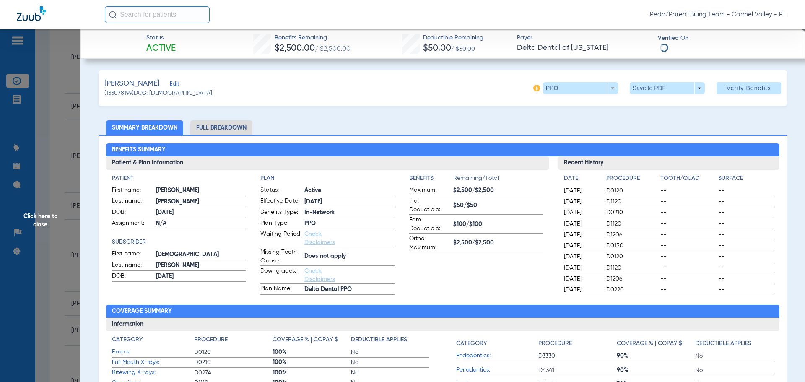
click at [222, 127] on li "Full Breakdown" at bounding box center [221, 127] width 62 height 15
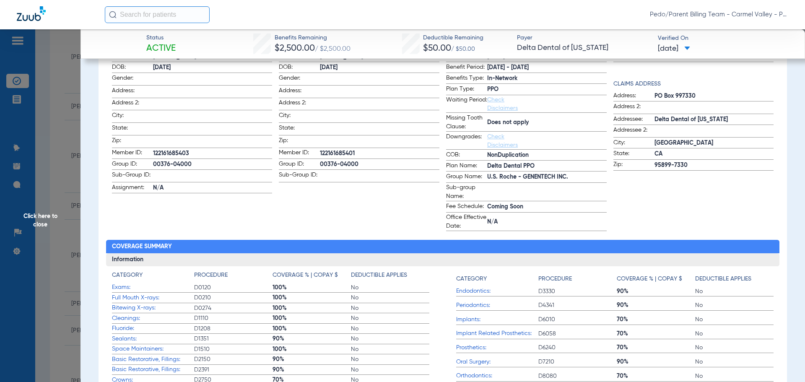
scroll to position [0, 0]
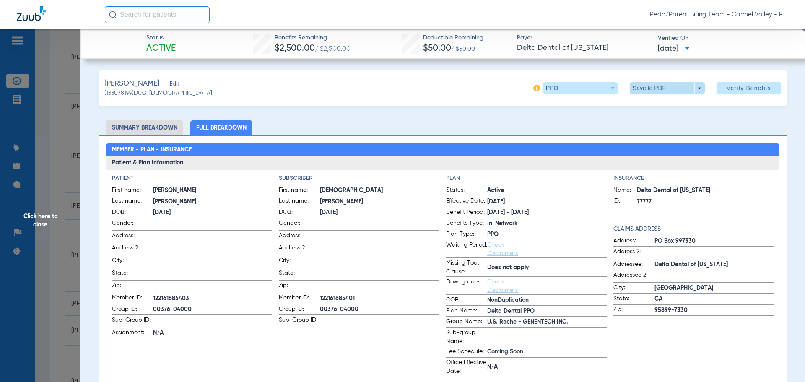
click at [663, 89] on span at bounding box center [667, 88] width 20 height 20
click at [659, 106] on span "Save to PDF" at bounding box center [663, 105] width 33 height 6
click at [45, 220] on span "Click here to close" at bounding box center [40, 220] width 81 height 382
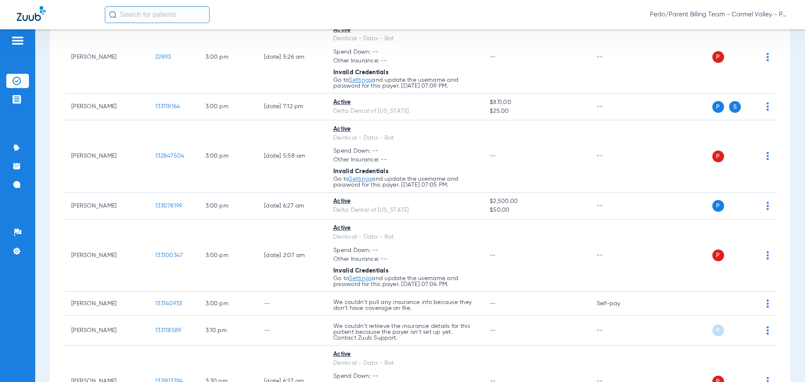
scroll to position [2185, 0]
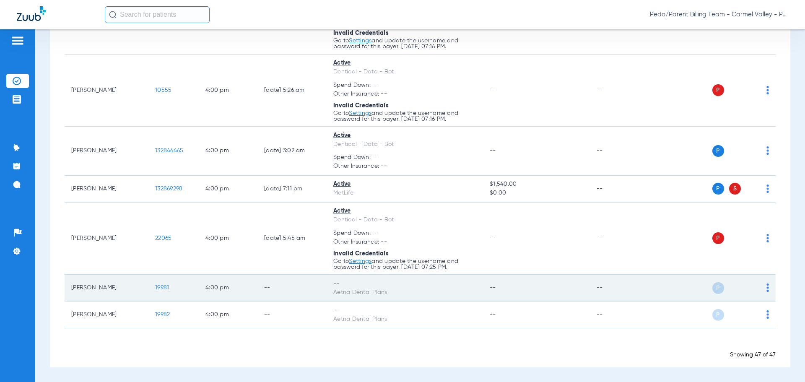
click at [767, 289] on img at bounding box center [768, 287] width 3 height 8
click at [762, 289] on div at bounding box center [402, 191] width 805 height 382
click at [767, 289] on img at bounding box center [768, 287] width 3 height 8
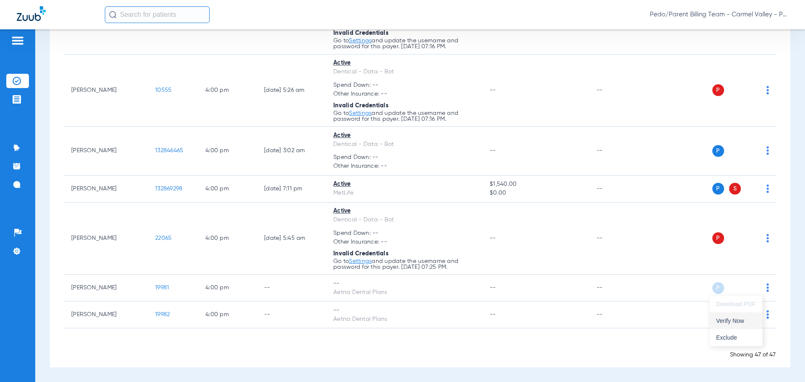
click at [731, 325] on button "Verify Now" at bounding box center [736, 320] width 53 height 17
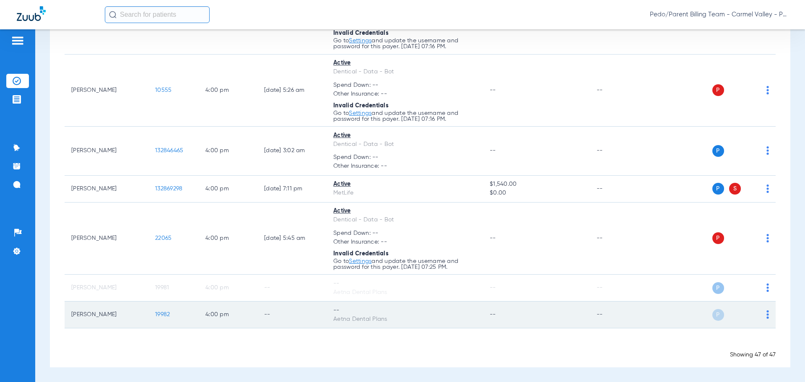
click at [767, 319] on span at bounding box center [768, 317] width 3 height 6
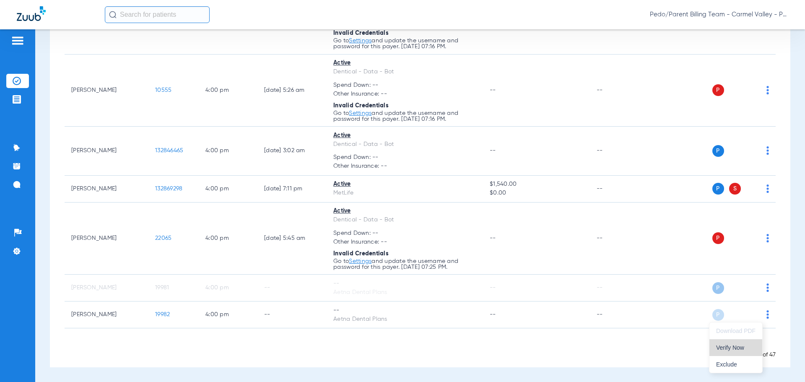
click at [732, 351] on button "Verify Now" at bounding box center [736, 347] width 53 height 17
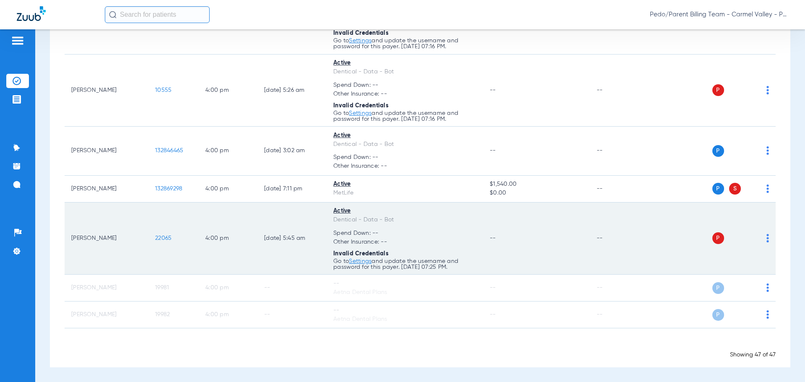
click at [233, 222] on td "4:00 PM" at bounding box center [228, 239] width 59 height 73
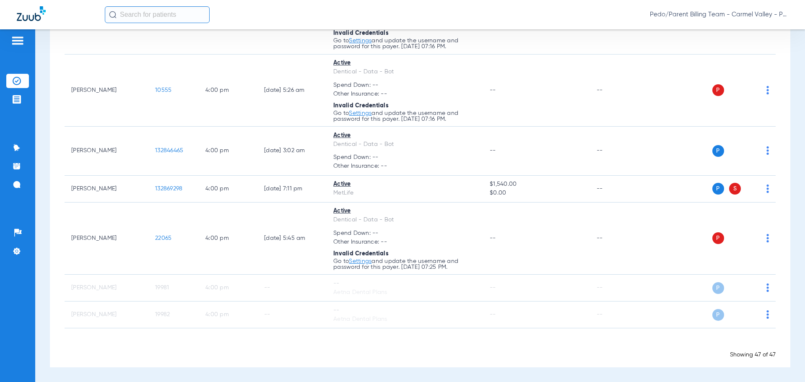
drag, startPoint x: 344, startPoint y: 12, endPoint x: 364, endPoint y: 1, distance: 23.3
click at [344, 12] on div "Pedo/Parent Billing Team - Carmel Valley - Pedo | The Super Dentists" at bounding box center [447, 14] width 684 height 17
